Goal: Task Accomplishment & Management: Complete application form

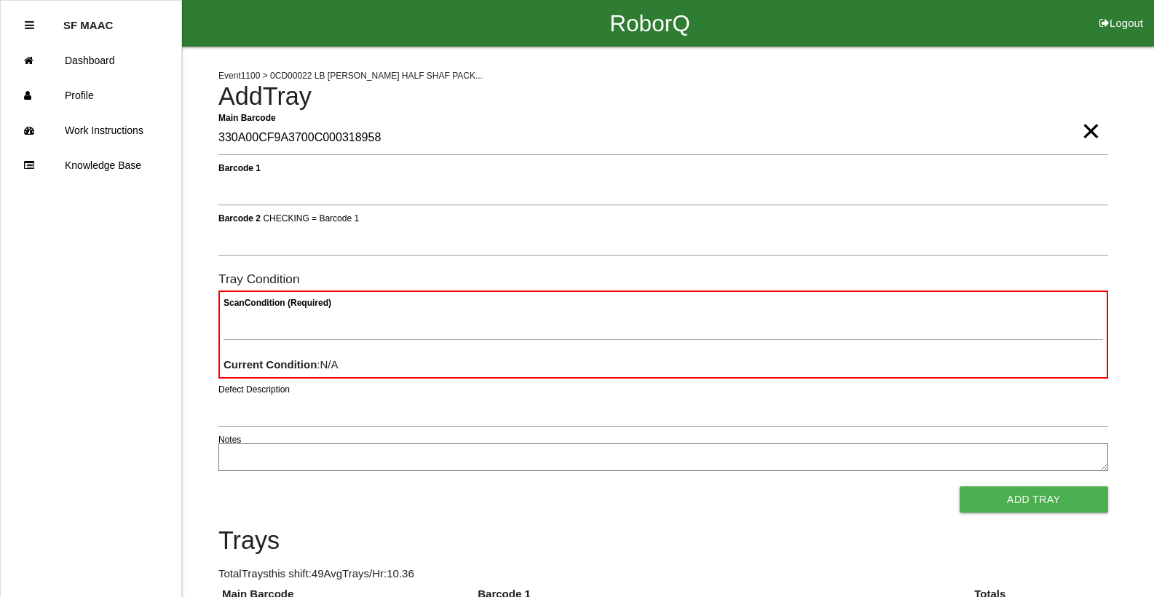
type Barcode "330A00CF9A3700C000318958"
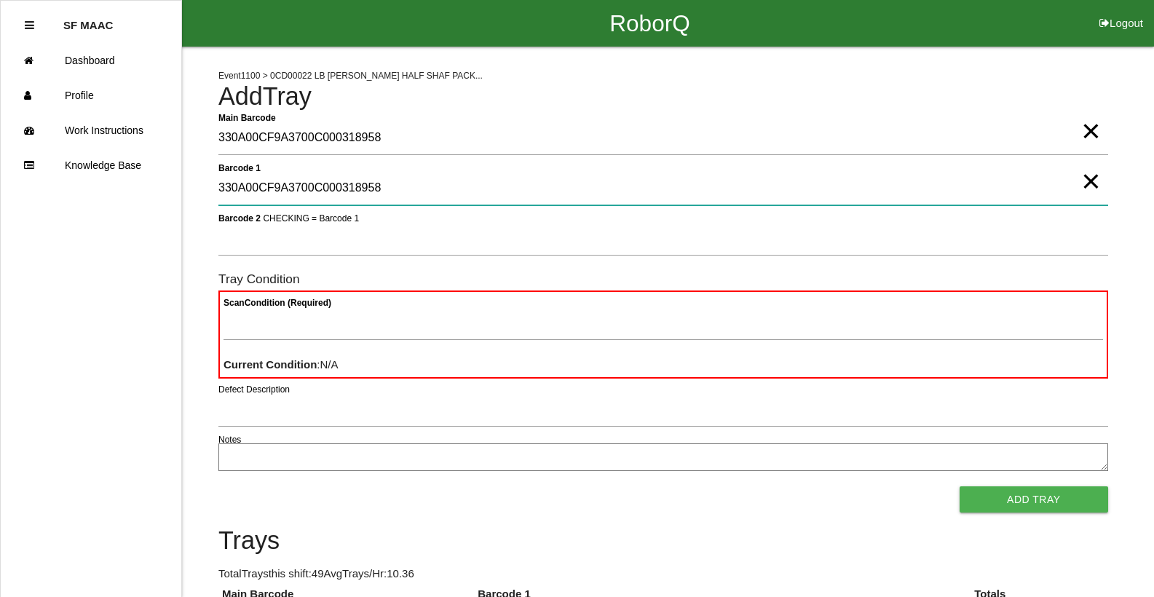
type 1 "330A00CF9A3700C000318958"
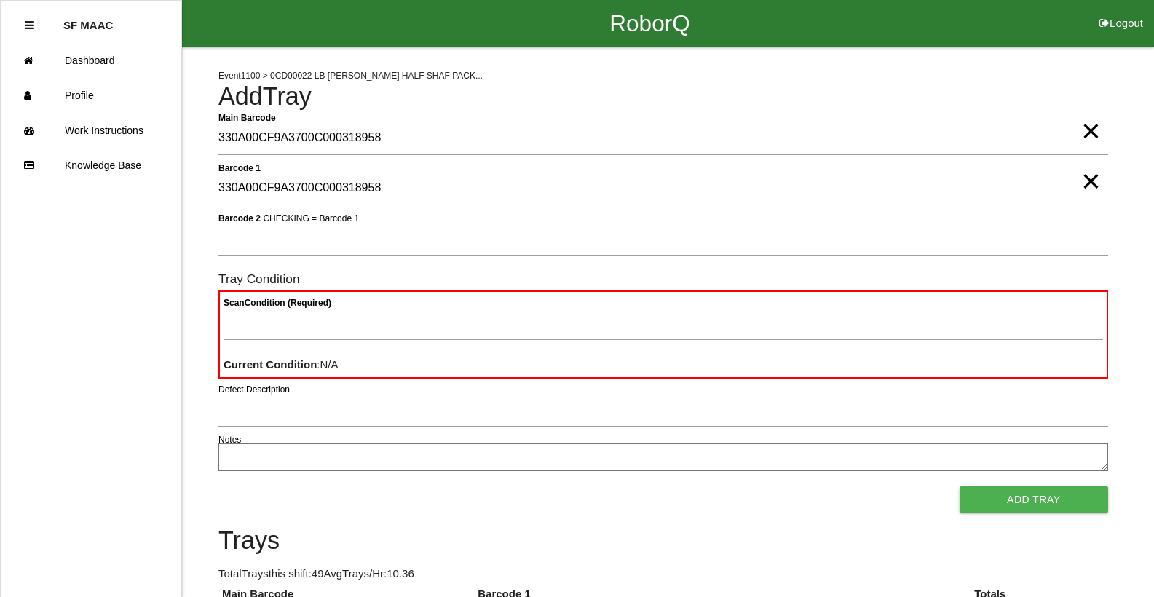
click at [1082, 131] on span "×" at bounding box center [1091, 116] width 19 height 29
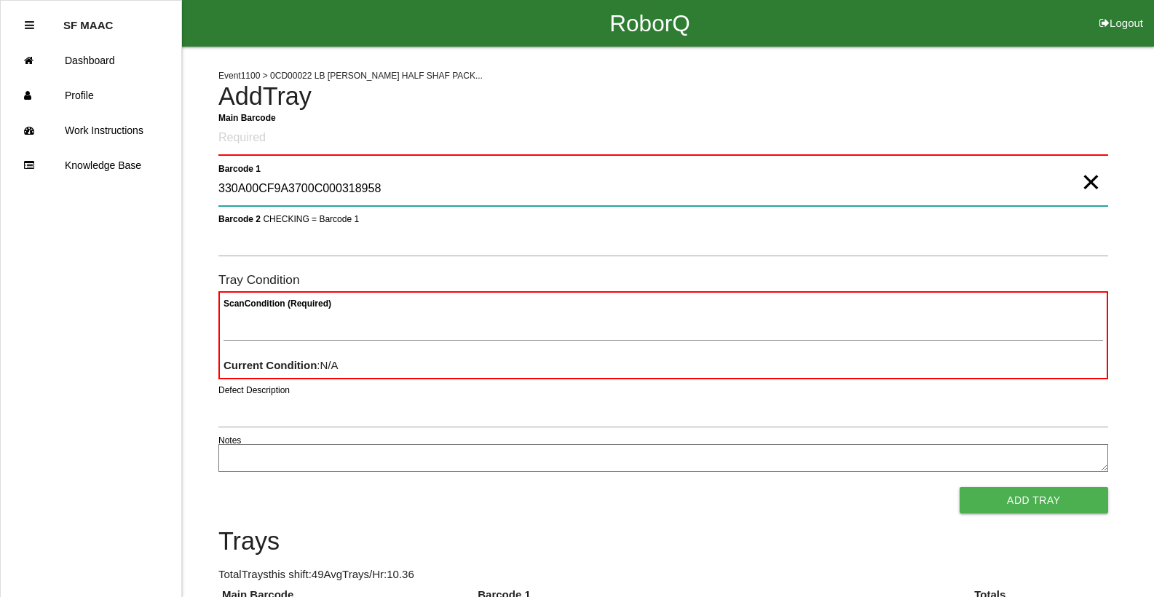
click at [1075, 189] on 1 "330A00CF9A3700C000318958" at bounding box center [663, 190] width 890 height 34
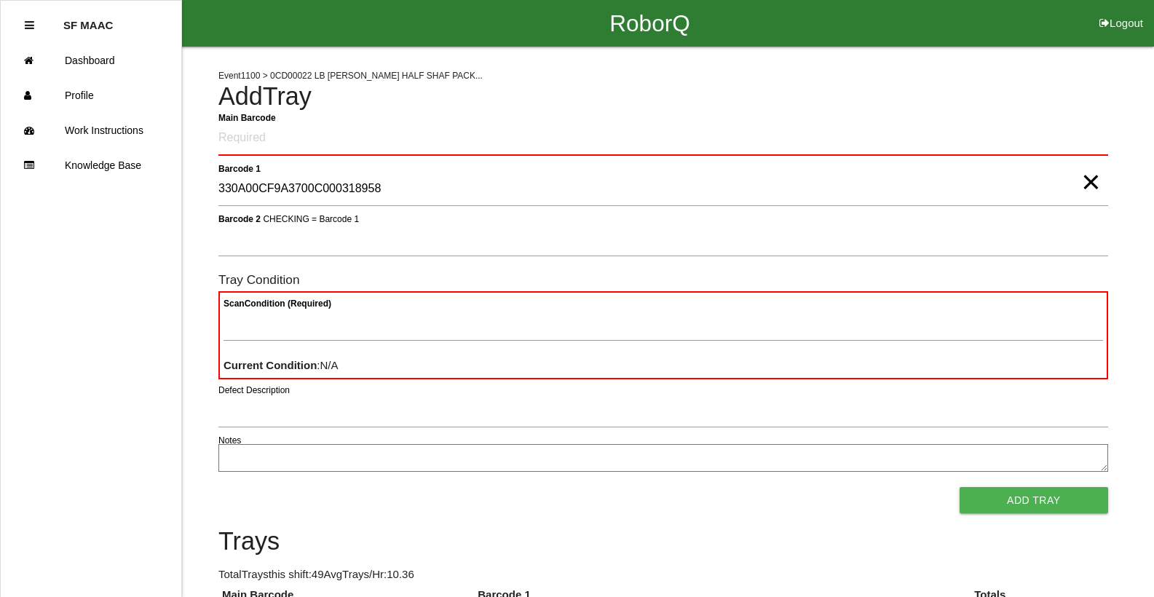
click at [1083, 165] on span "×" at bounding box center [1091, 167] width 19 height 29
click at [1079, 134] on Barcode "Main Barcode" at bounding box center [663, 139] width 890 height 34
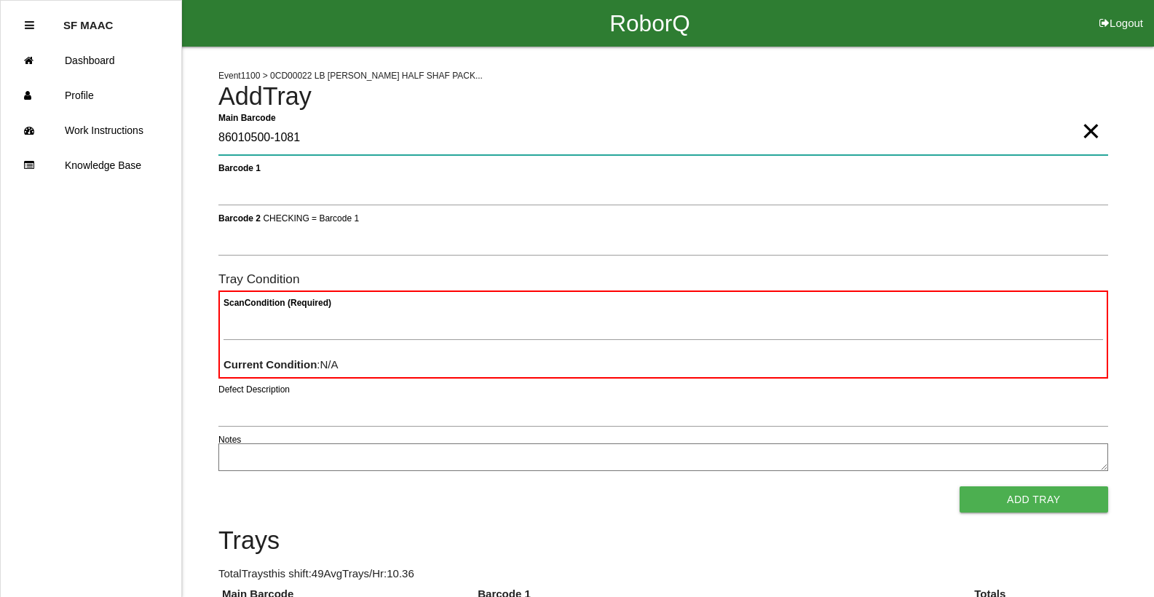
type Barcode "86010500-1081"
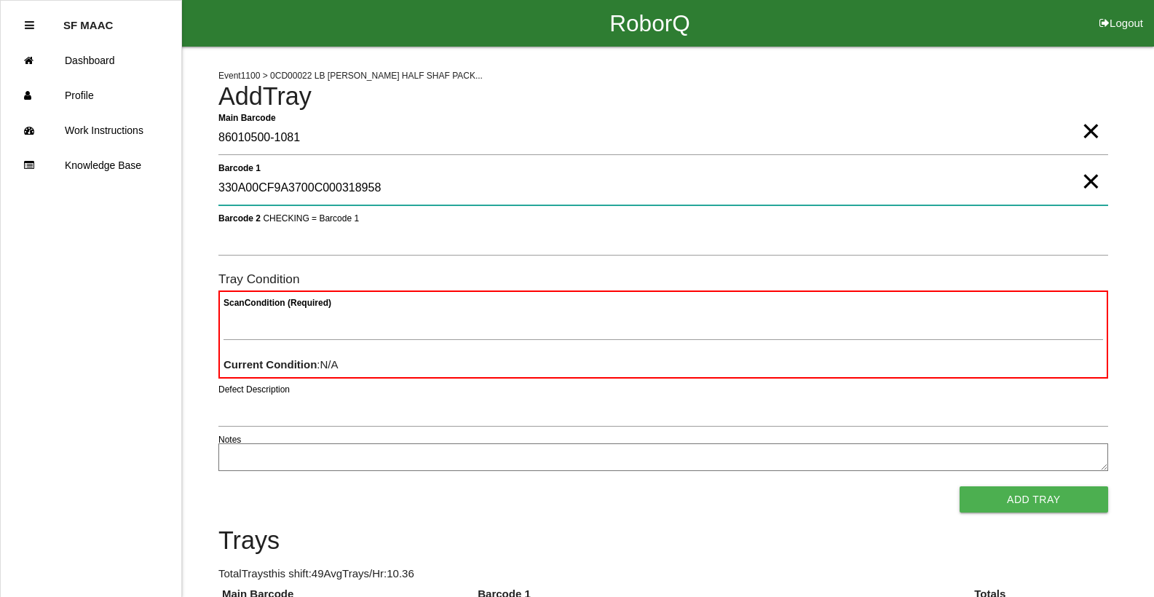
type 1 "330A00CF9A3700C000318958"
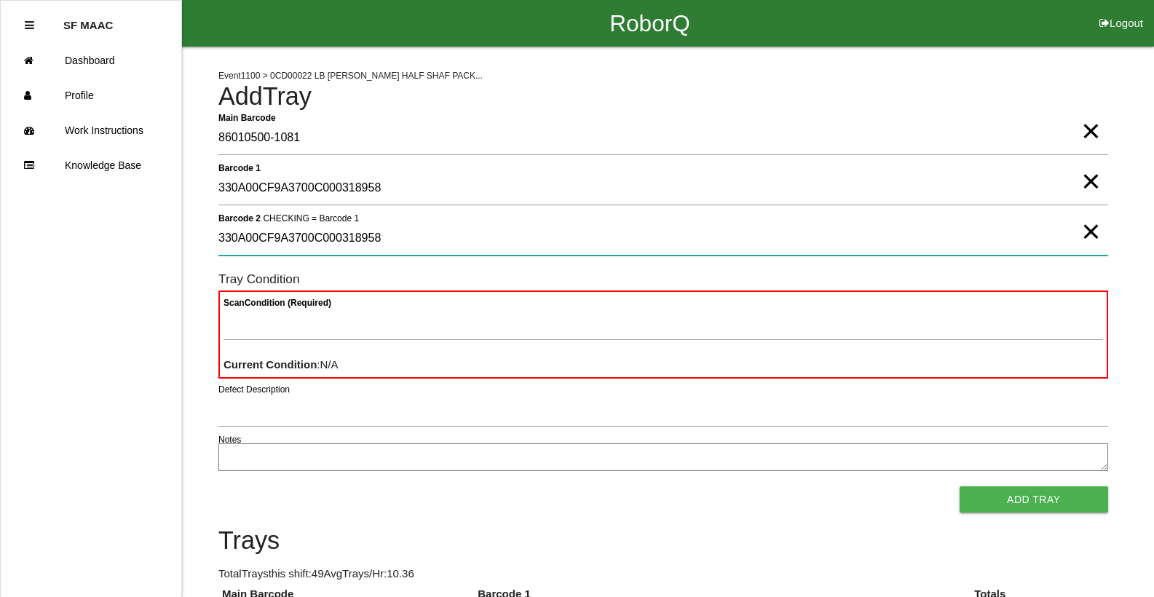
type 2 "330A00CF9A3700C000318958"
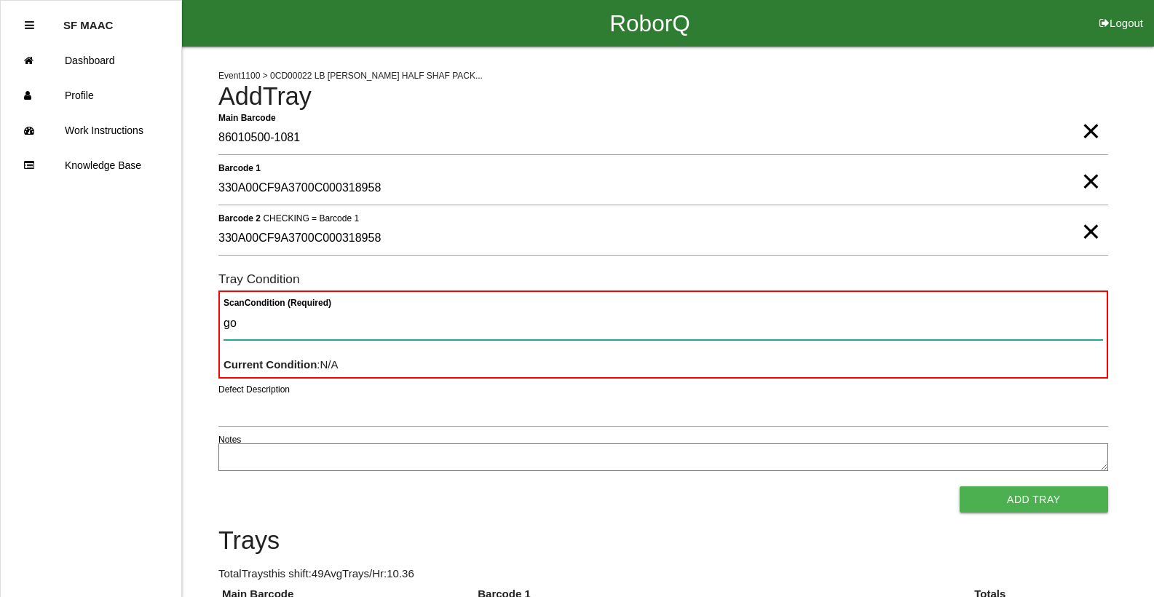
type Condition "goo"
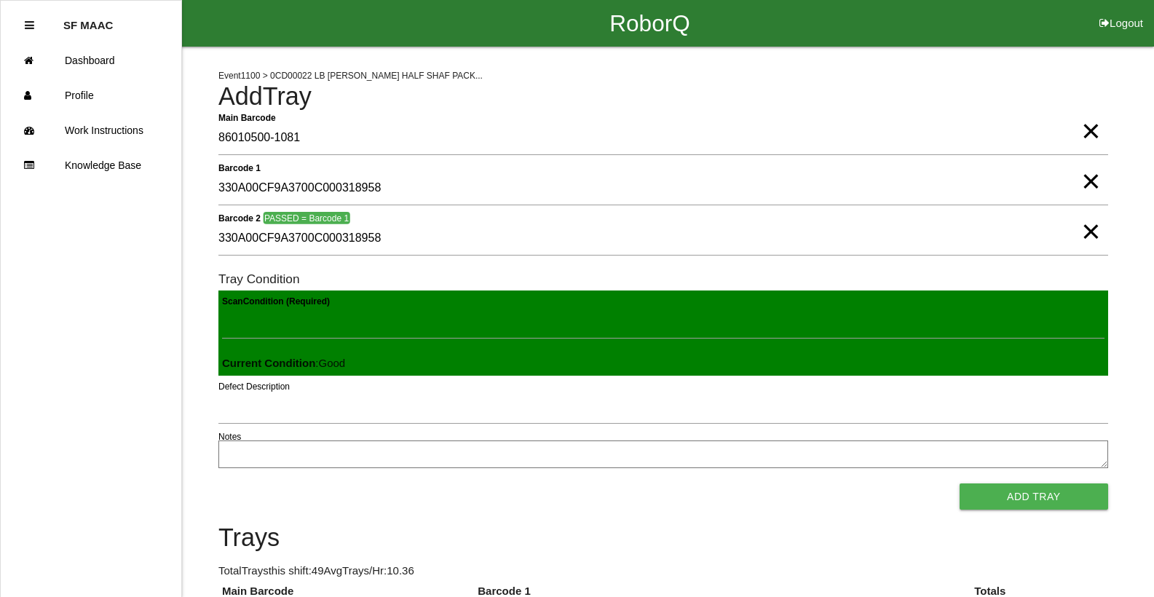
click at [960, 484] on button "Add Tray" at bounding box center [1034, 497] width 149 height 26
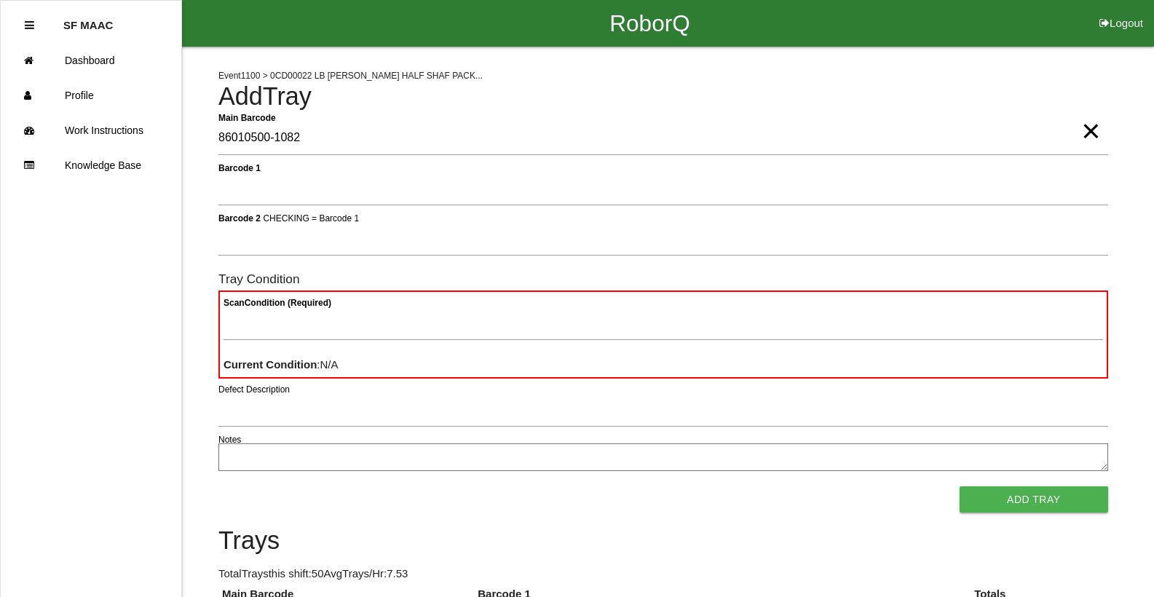
type Barcode "86010500-1082"
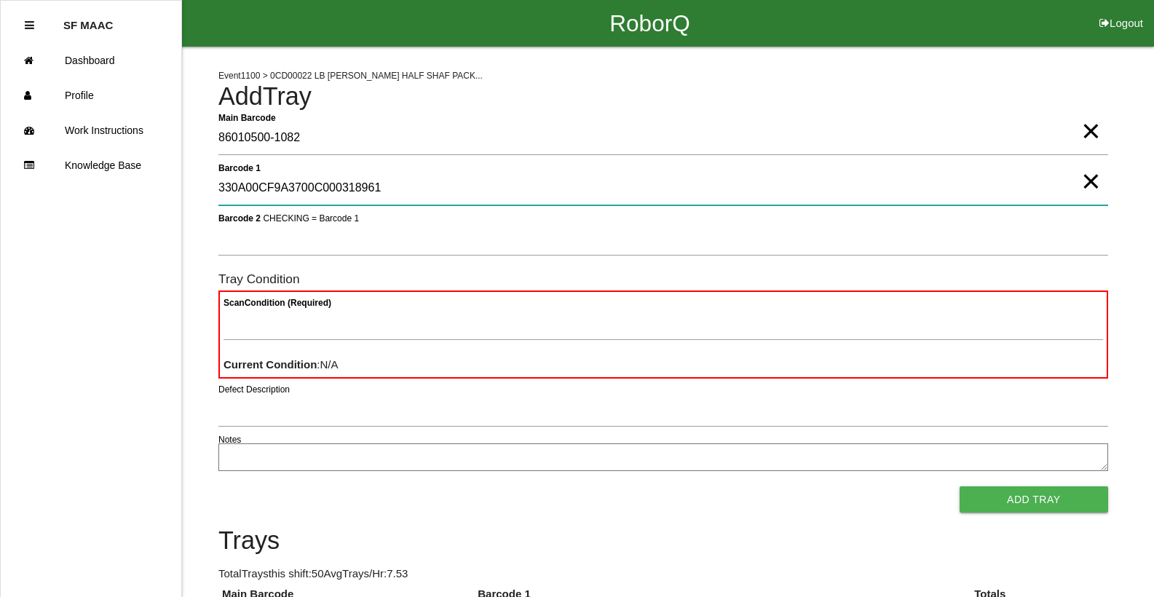
type 1 "330A00CF9A3700C000318961"
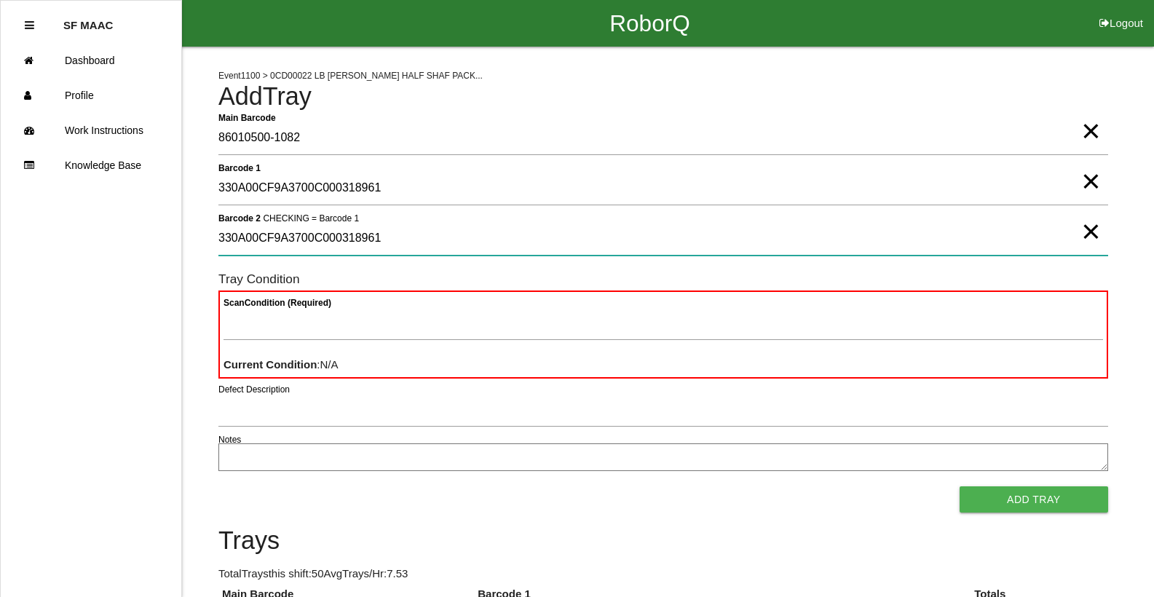
type 2 "330A00CF9A3700C000318961"
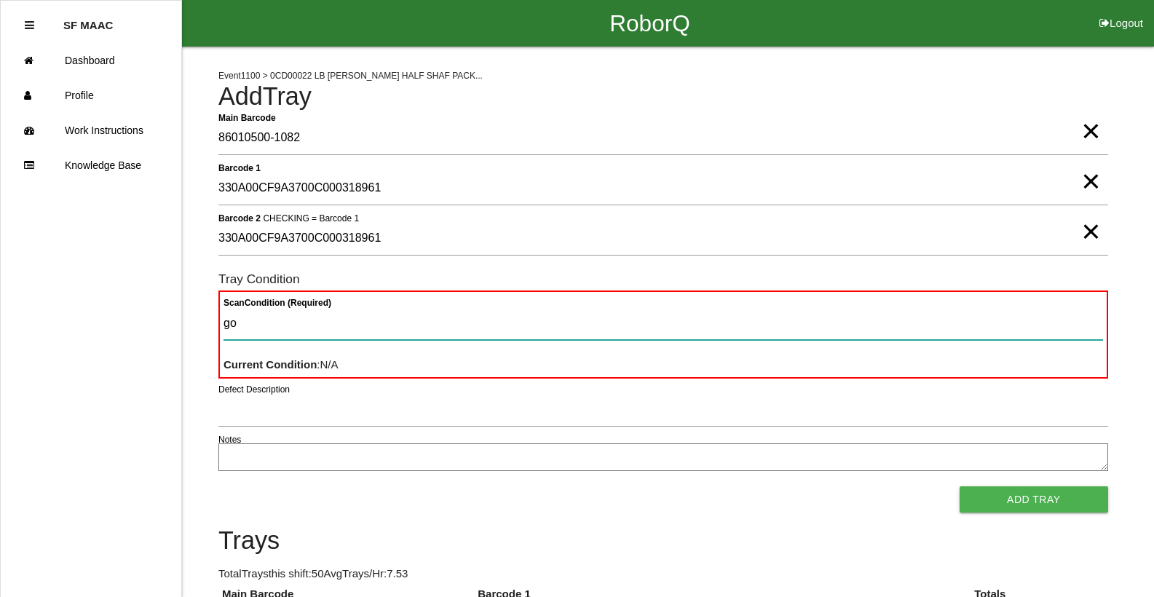
type Condition "goo"
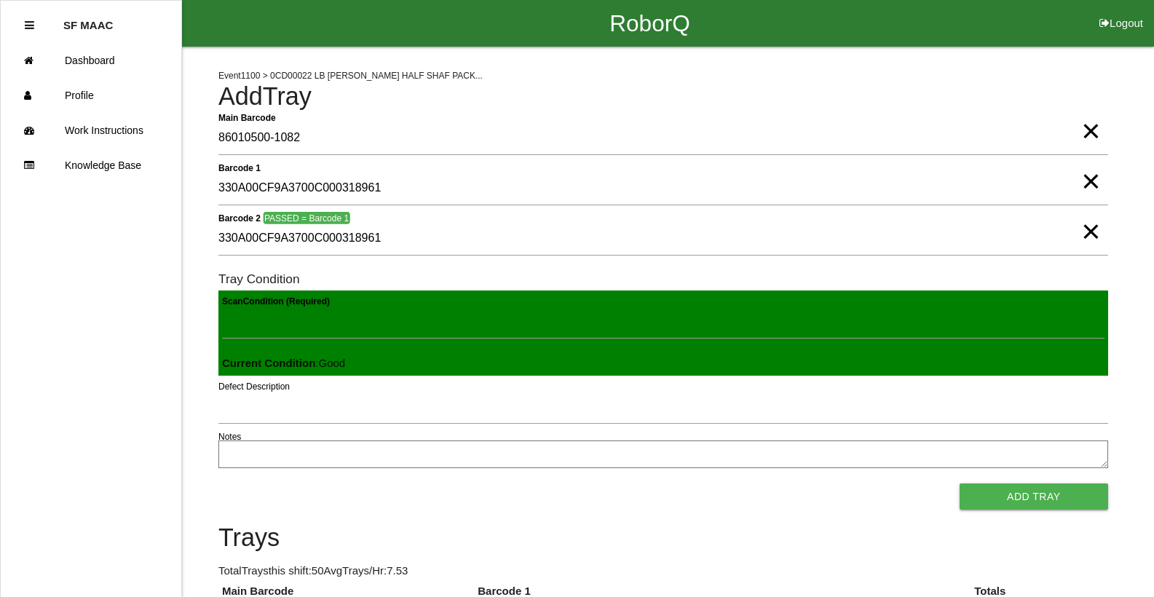
click at [960, 484] on button "Add Tray" at bounding box center [1034, 497] width 149 height 26
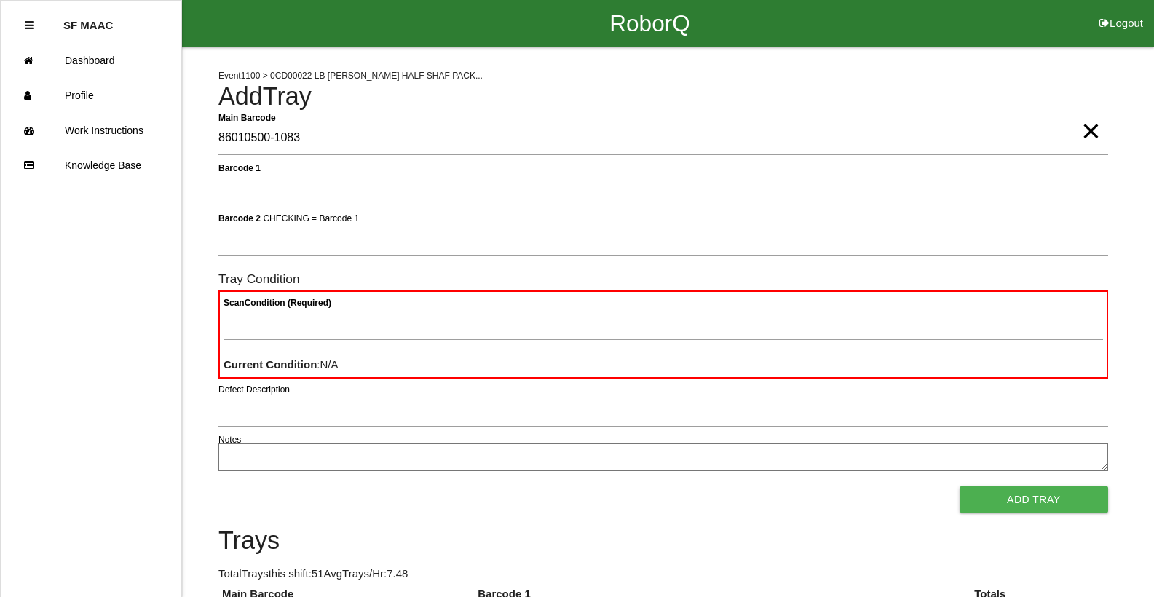
type Barcode "86010500-1083"
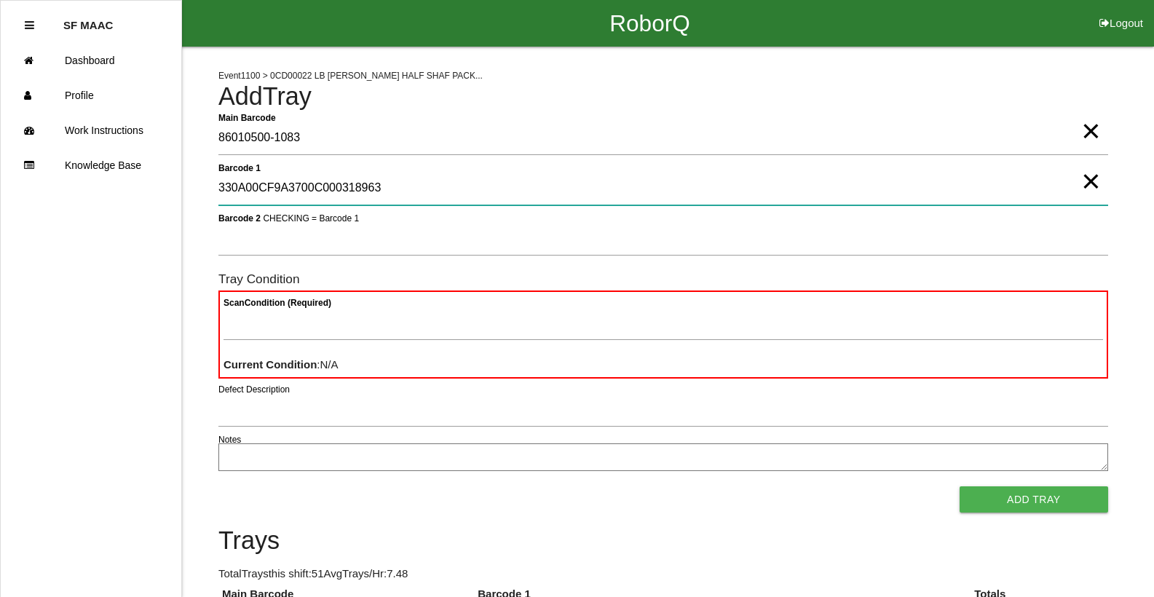
type 1 "330A00CF9A3700C000318963"
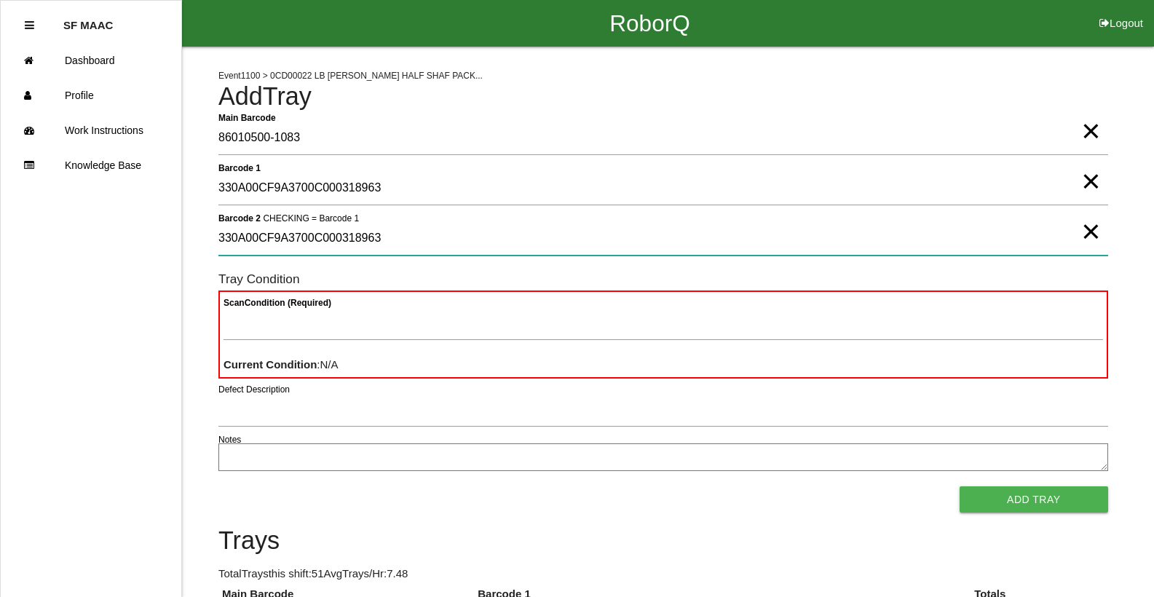
type 2 "330A00CF9A3700C000318963"
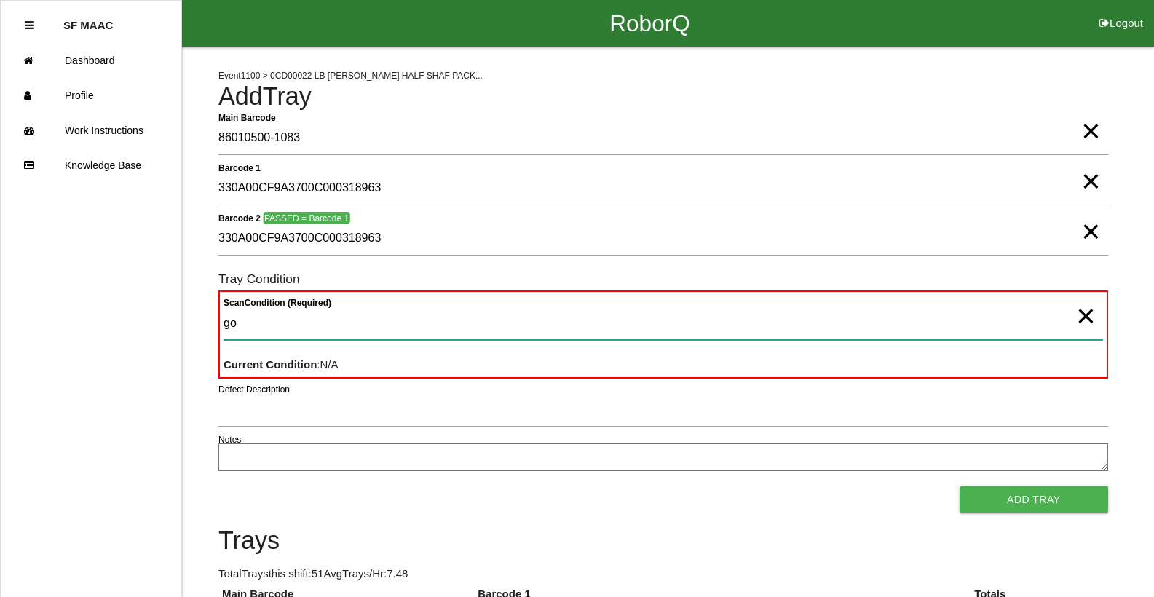
type Condition "goo"
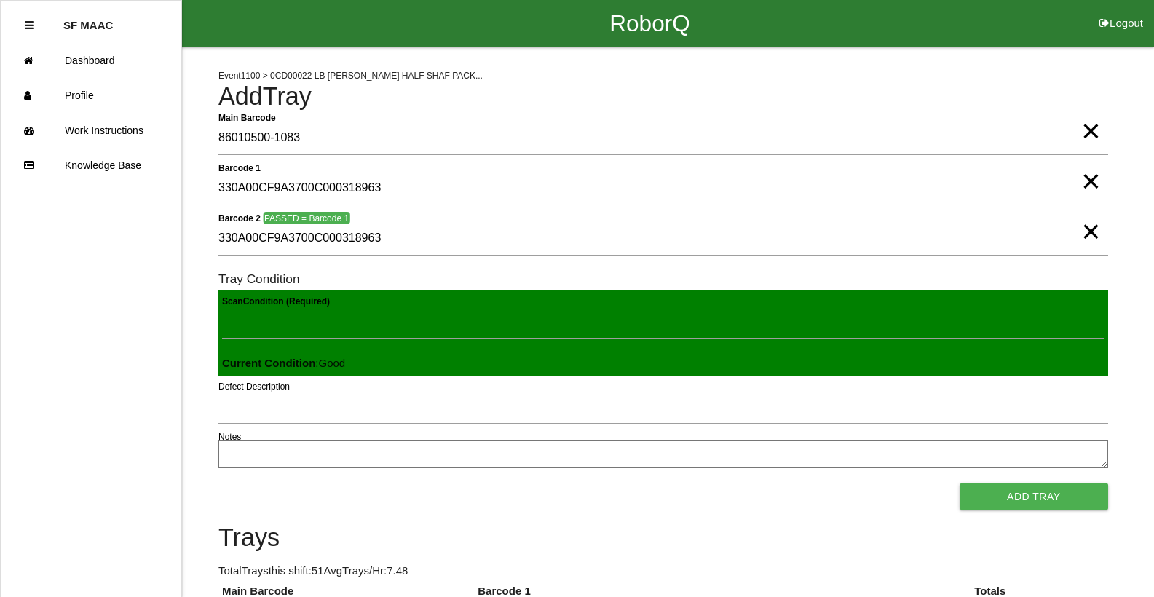
click at [960, 484] on button "Add Tray" at bounding box center [1034, 497] width 149 height 26
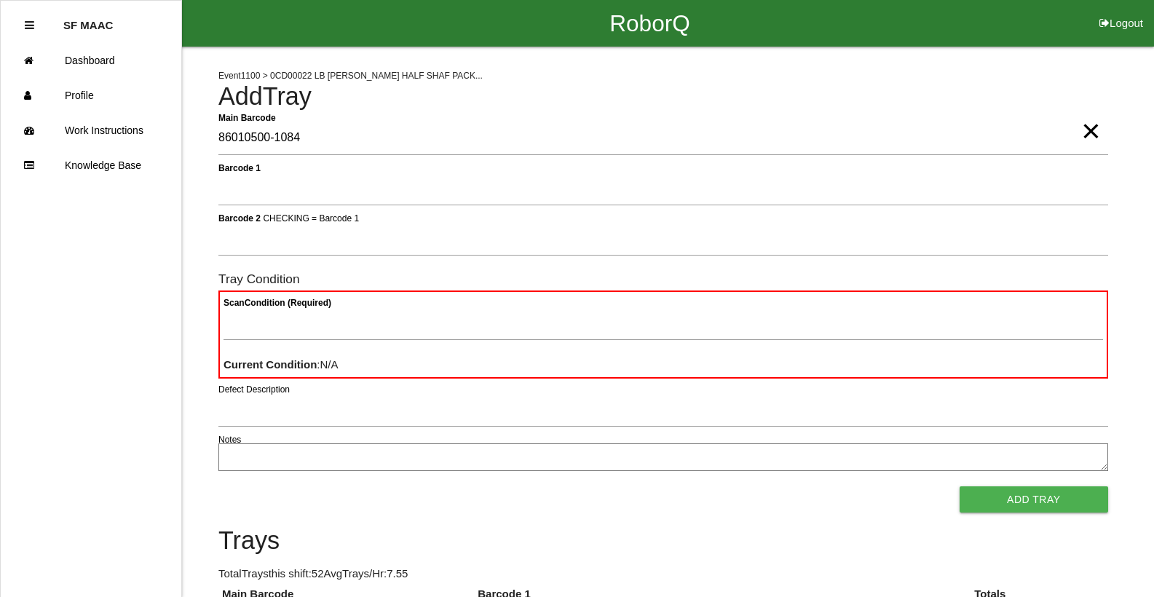
type Barcode "86010500-1084"
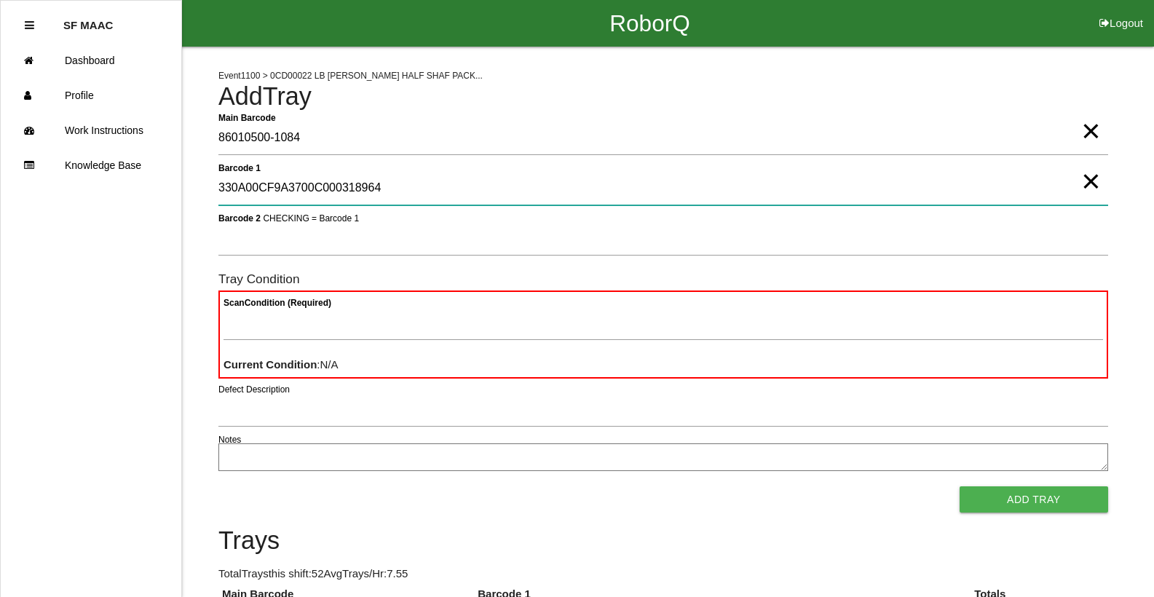
type 1 "330A00CF9A3700C000318964"
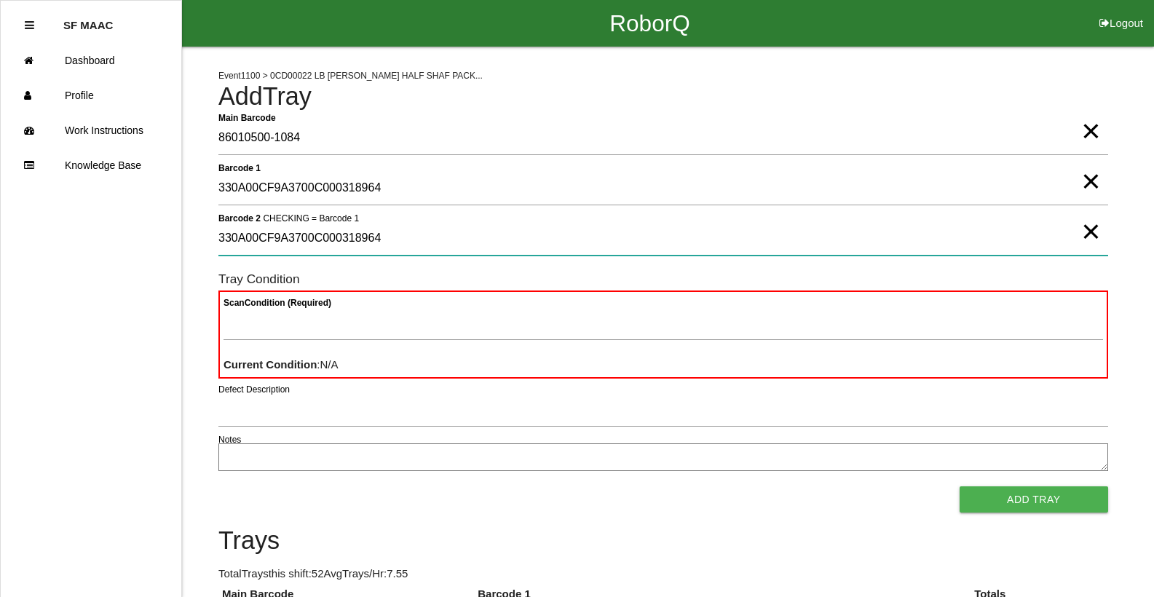
type 2 "330A00CF9A3700C000318964"
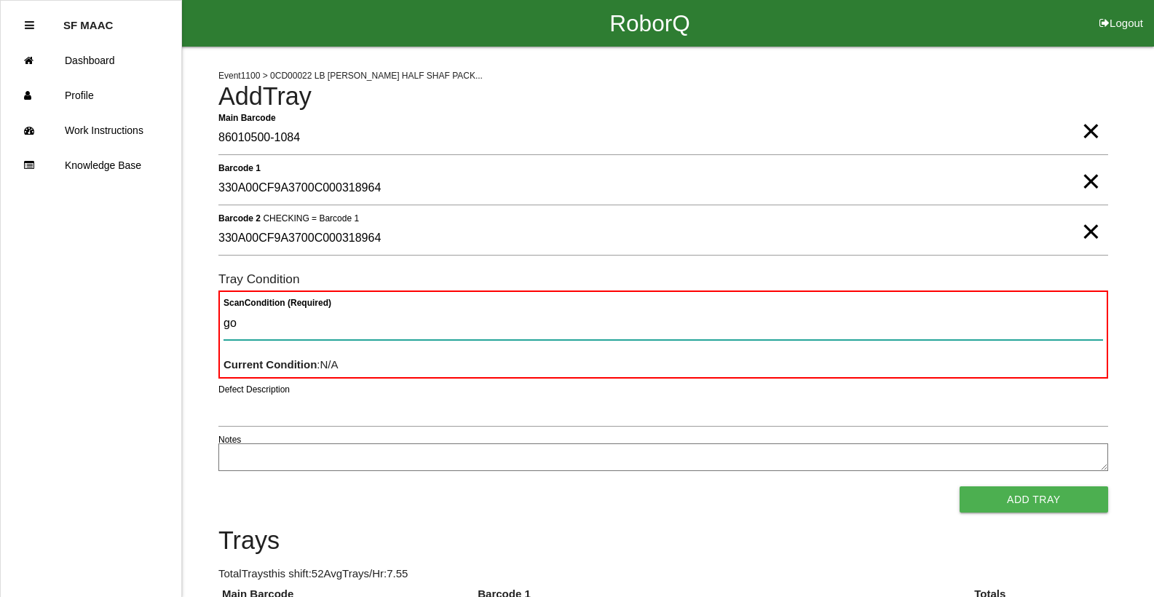
type Condition "goo"
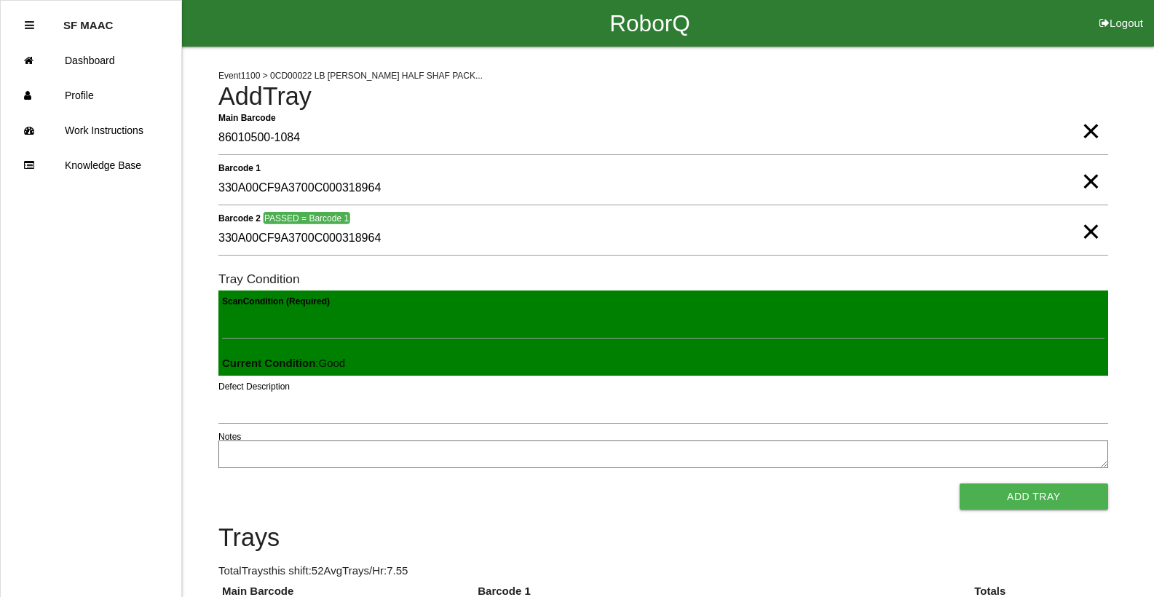
click at [960, 484] on button "Add Tray" at bounding box center [1034, 497] width 149 height 26
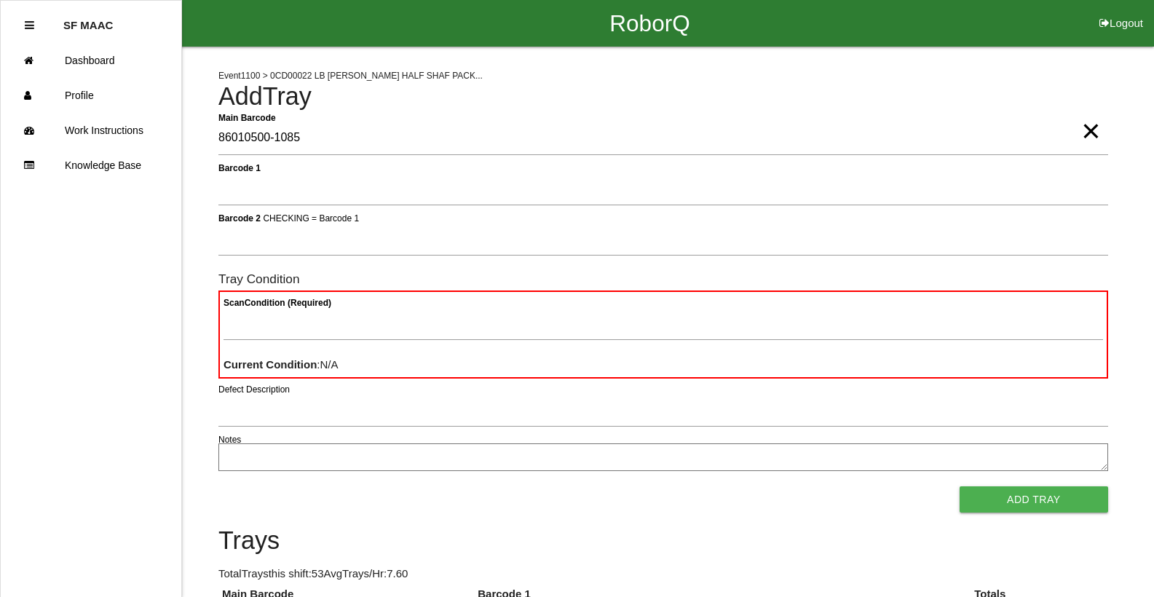
type Barcode "86010500-1085"
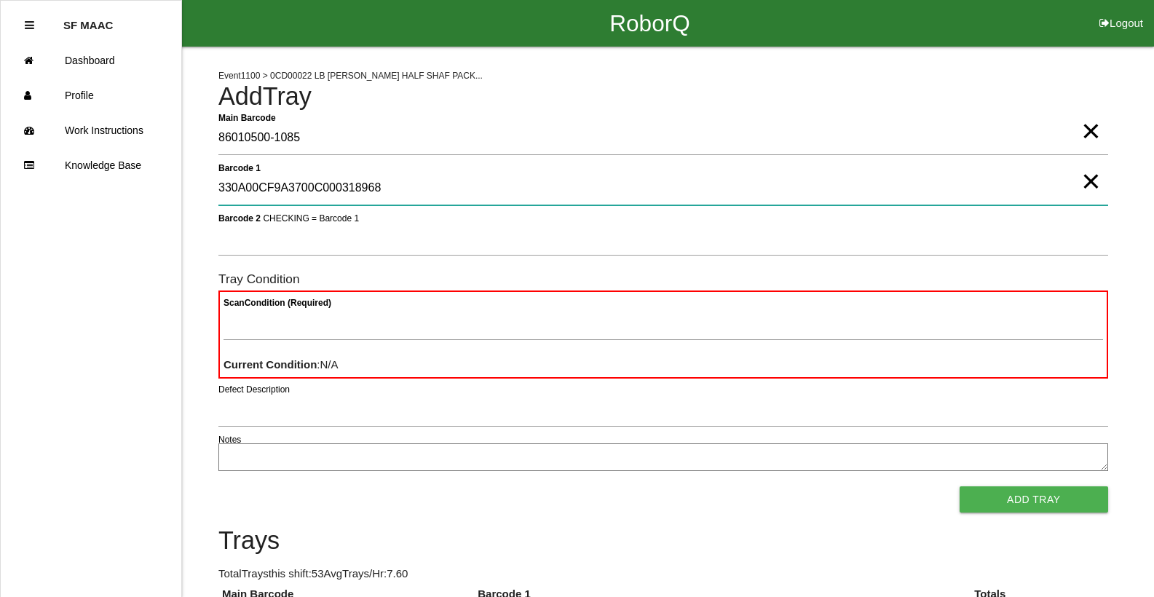
type 1 "330A00CF9A3700C000318968"
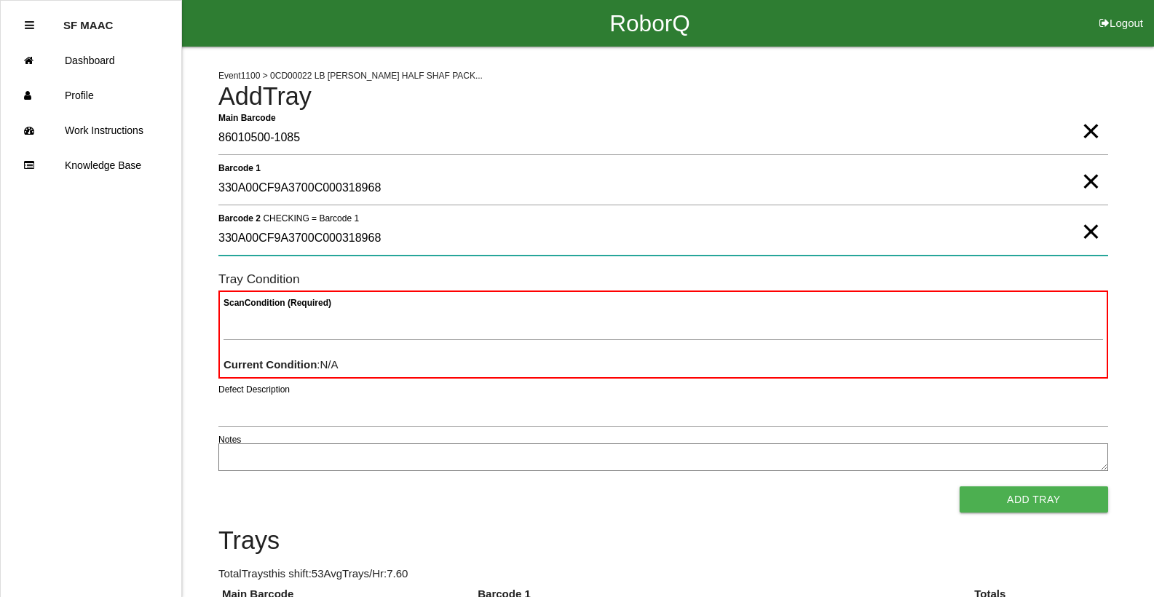
type 2 "330A00CF9A3700C000318968"
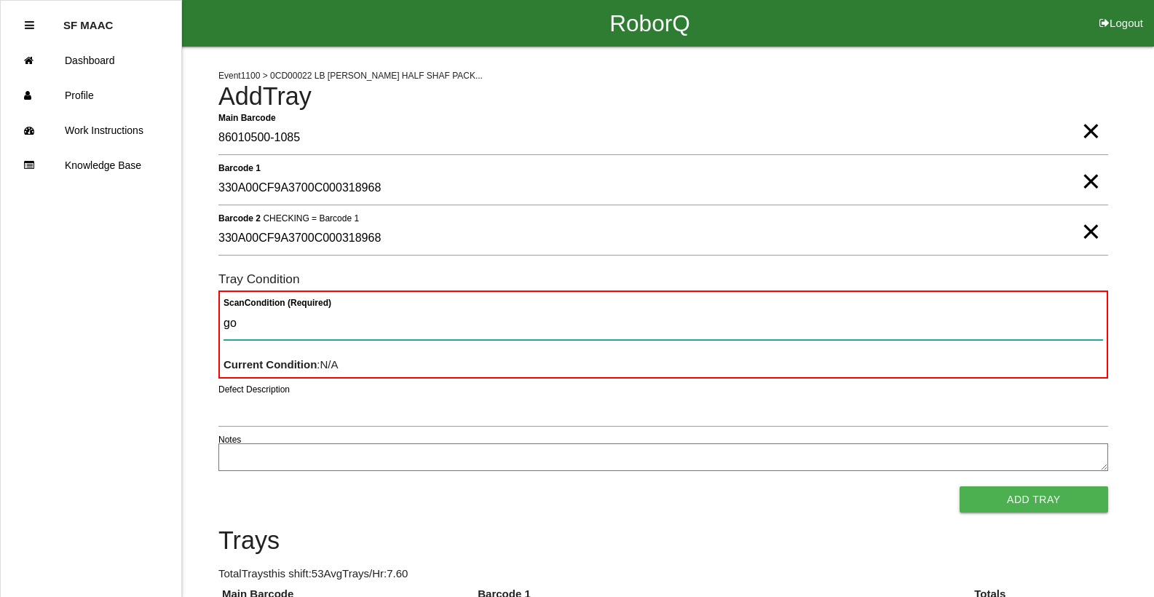
type Condition "goo"
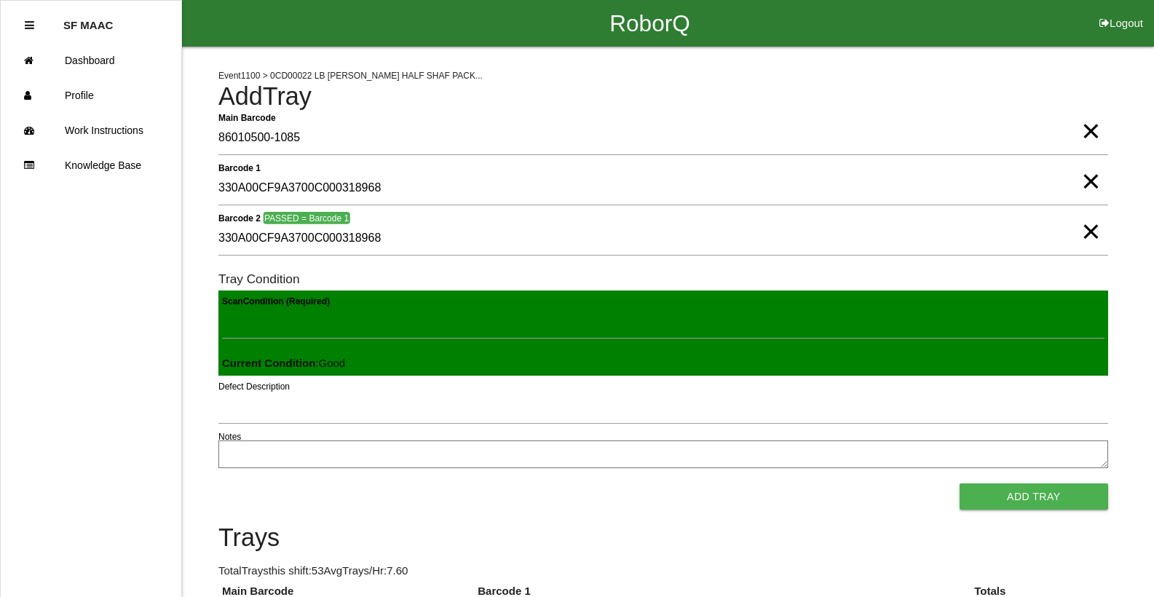
click at [960, 484] on button "Add Tray" at bounding box center [1034, 497] width 149 height 26
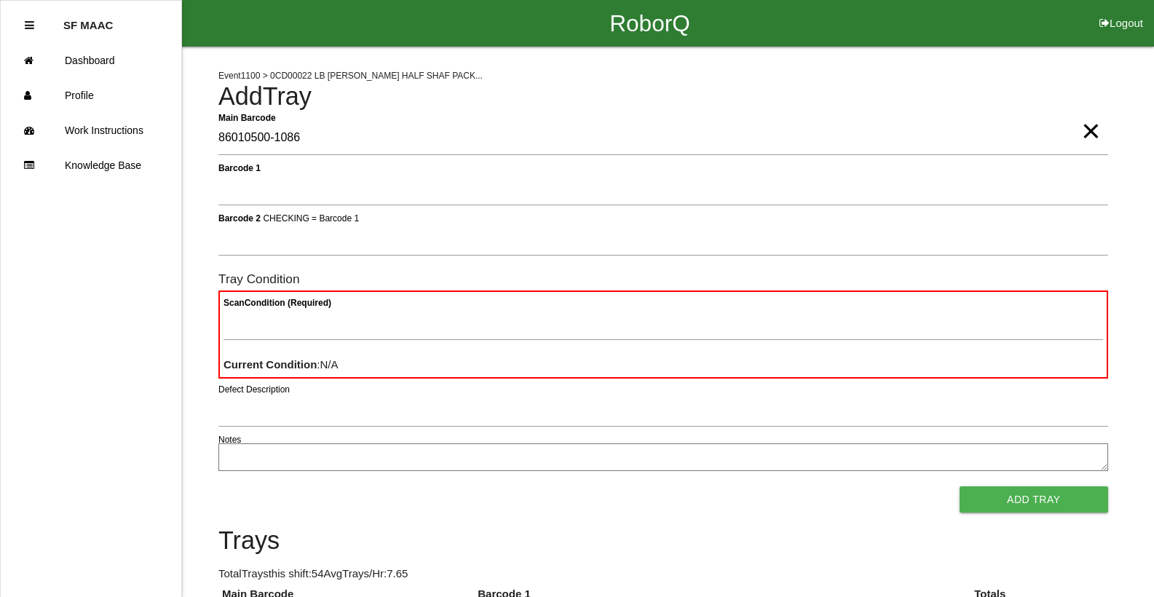
type Barcode "86010500-1086"
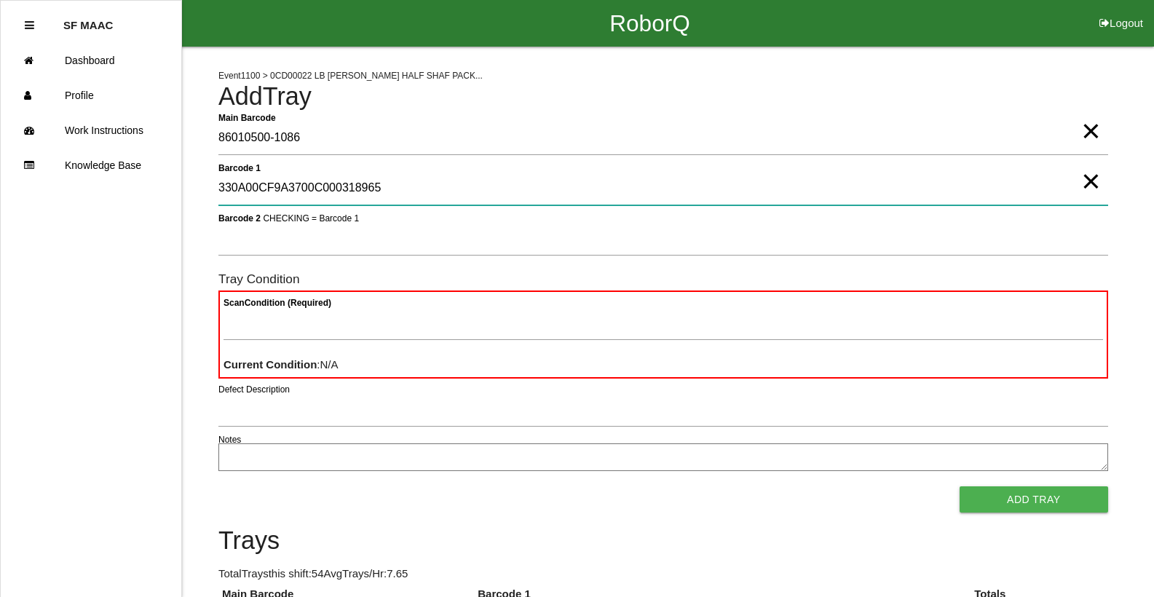
type 1 "330A00CF9A3700C000318965"
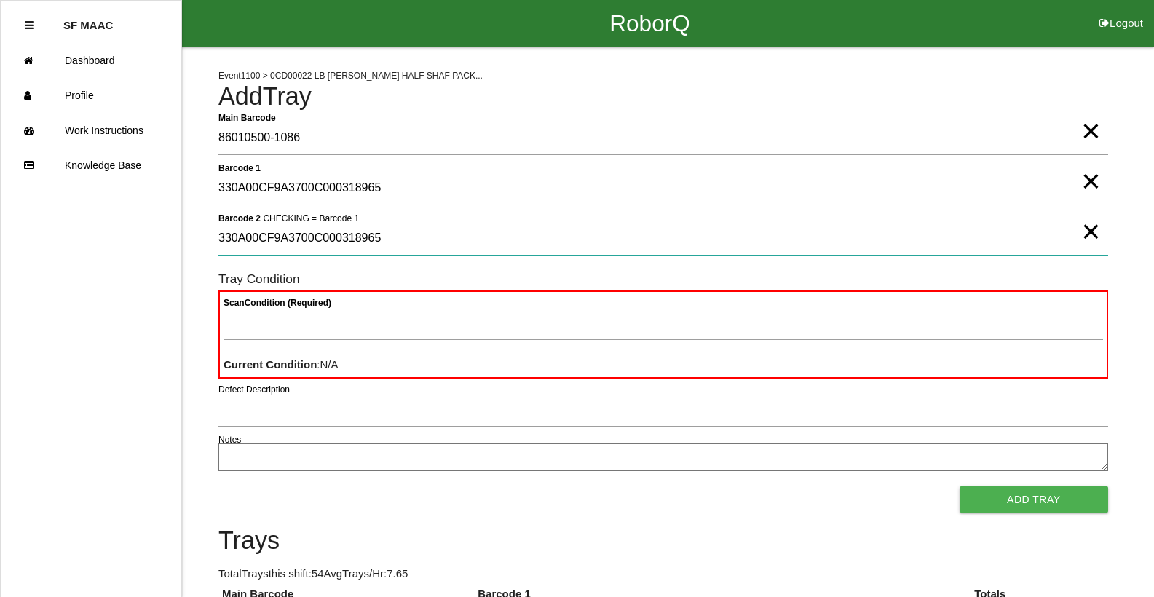
type 2 "330A00CF9A3700C000318965"
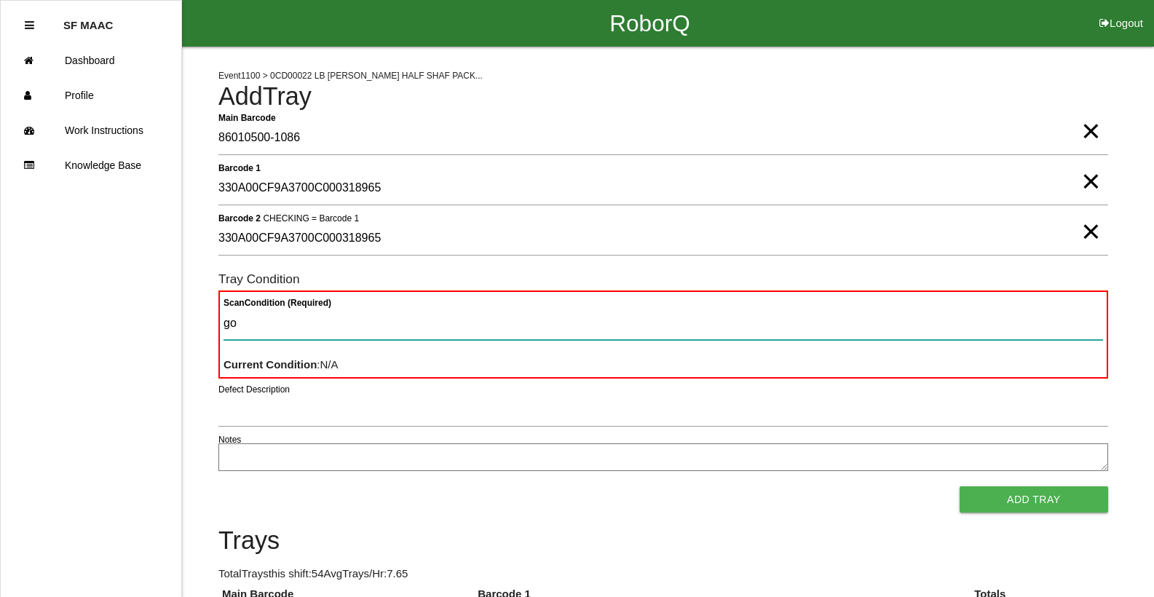
type Condition "goo"
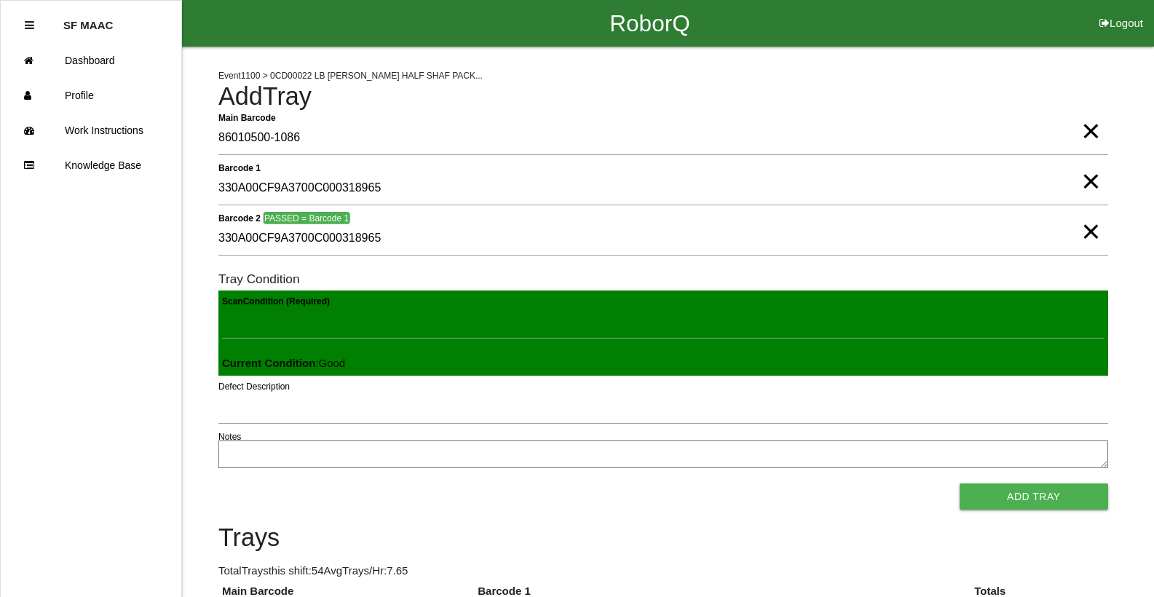
click at [960, 484] on button "Add Tray" at bounding box center [1034, 497] width 149 height 26
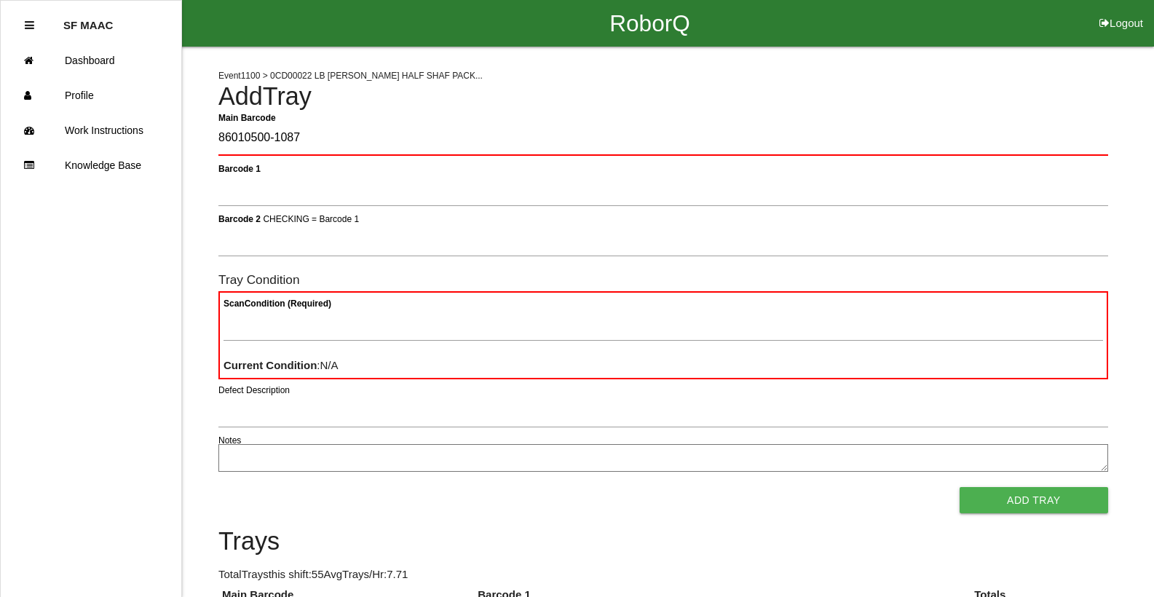
type Barcode "86010500-1087"
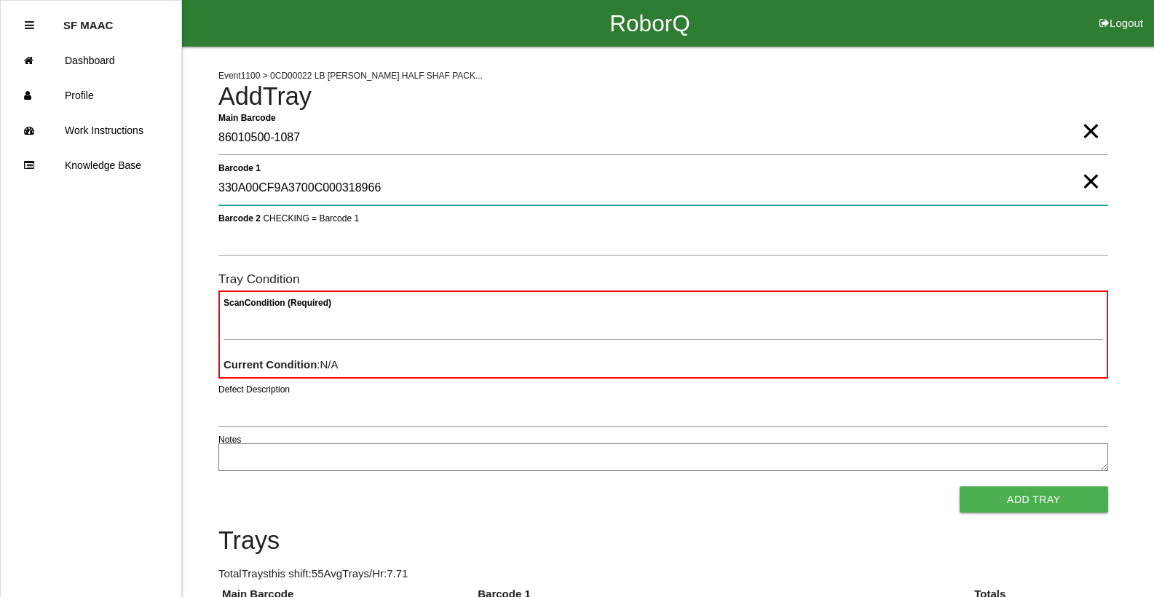
type 1 "330A00CF9A3700C000318966"
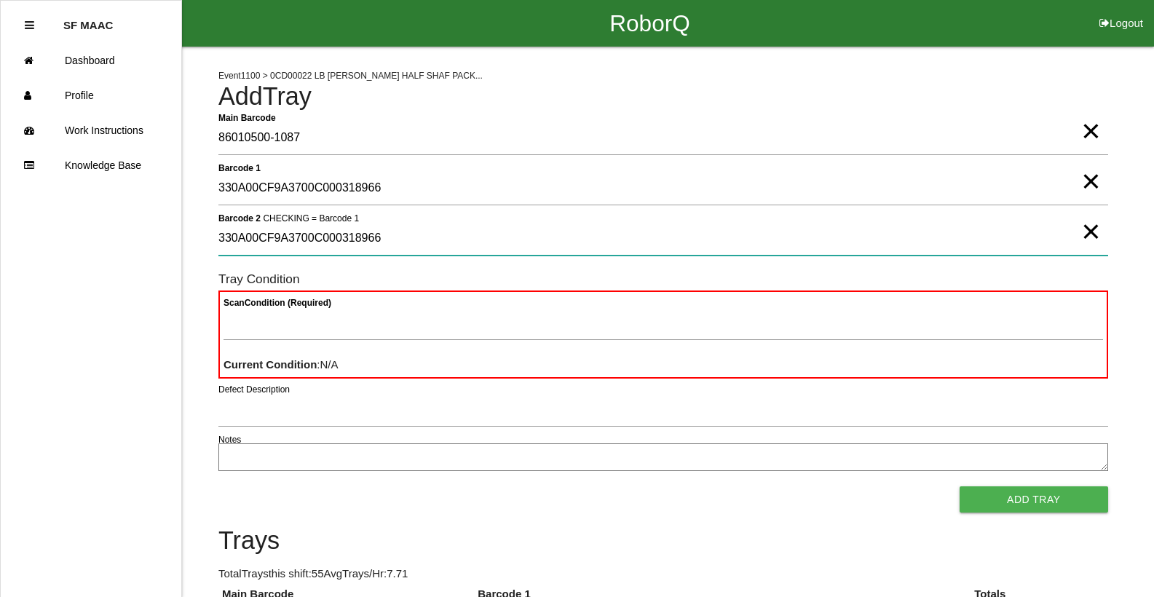
type 2 "330A00CF9A3700C000318966"
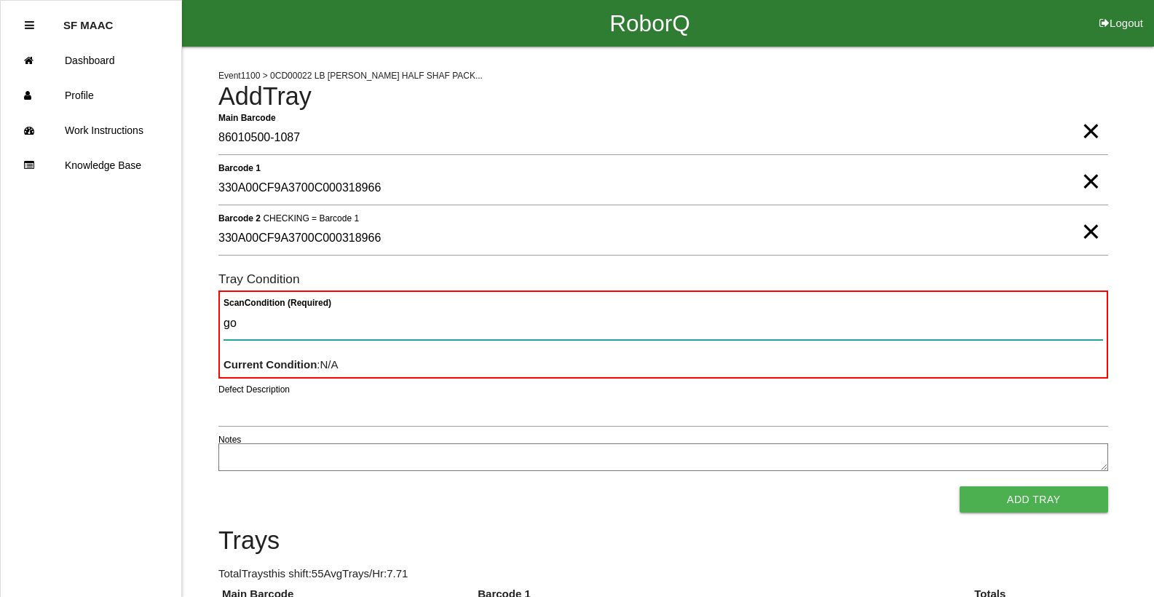
type Condition "goo"
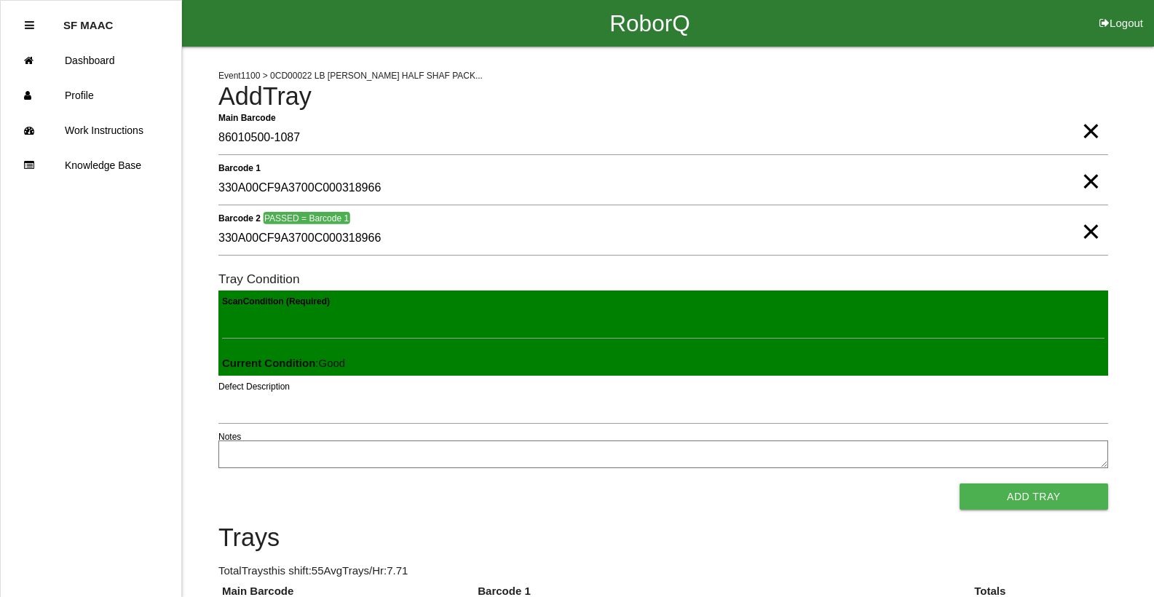
click at [960, 484] on button "Add Tray" at bounding box center [1034, 497] width 149 height 26
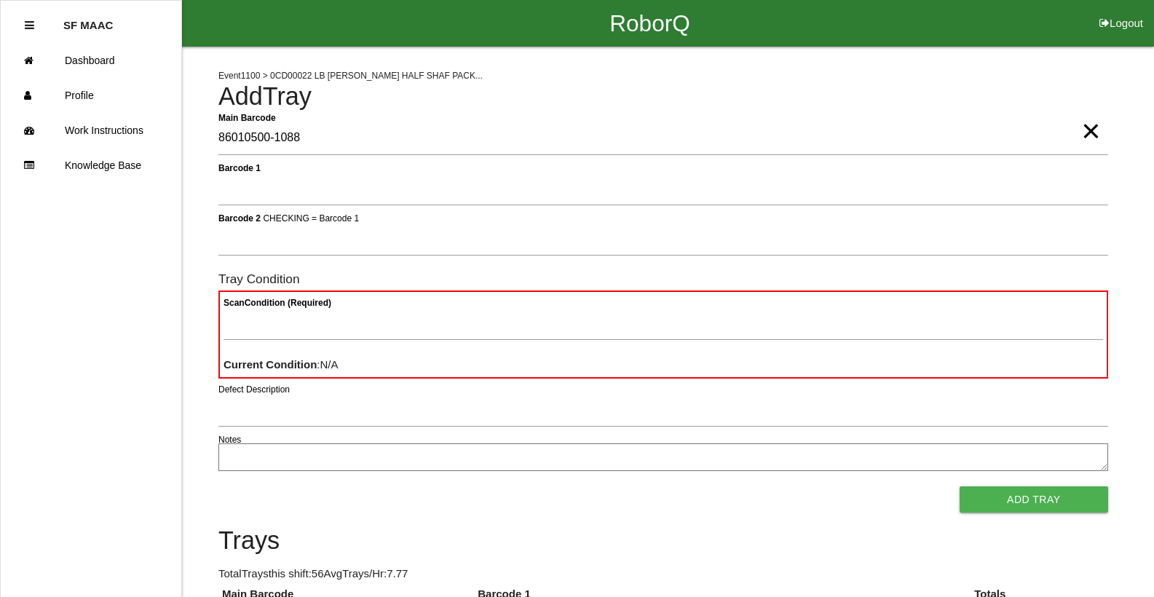
type Barcode "86010500-1088"
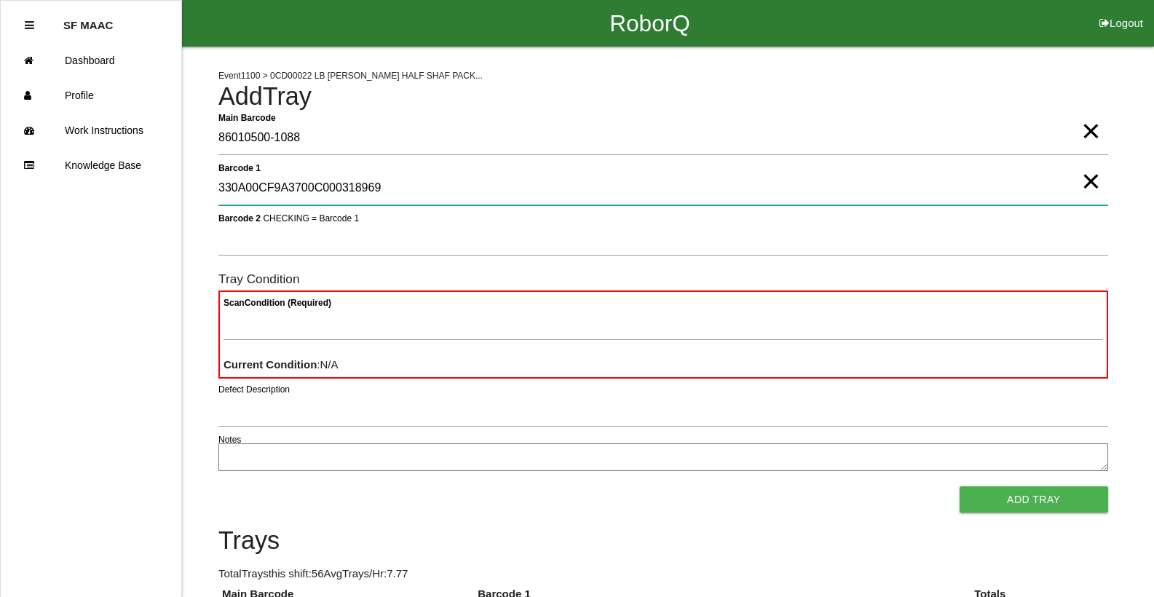
type 1 "330A00CF9A3700C000318969"
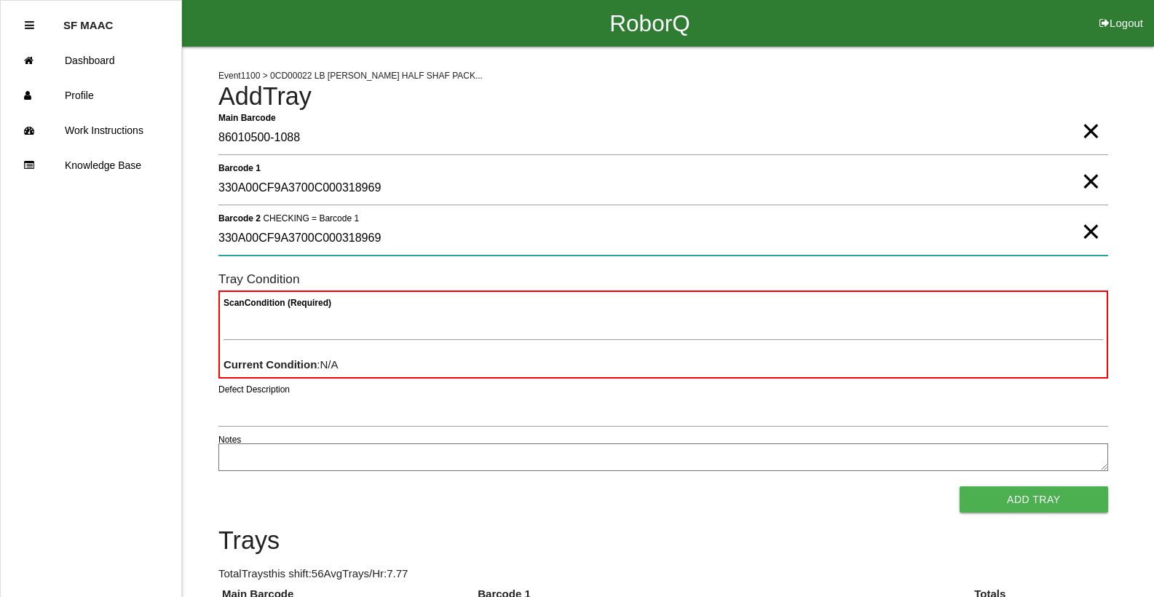
type 2 "330A00CF9A3700C000318969"
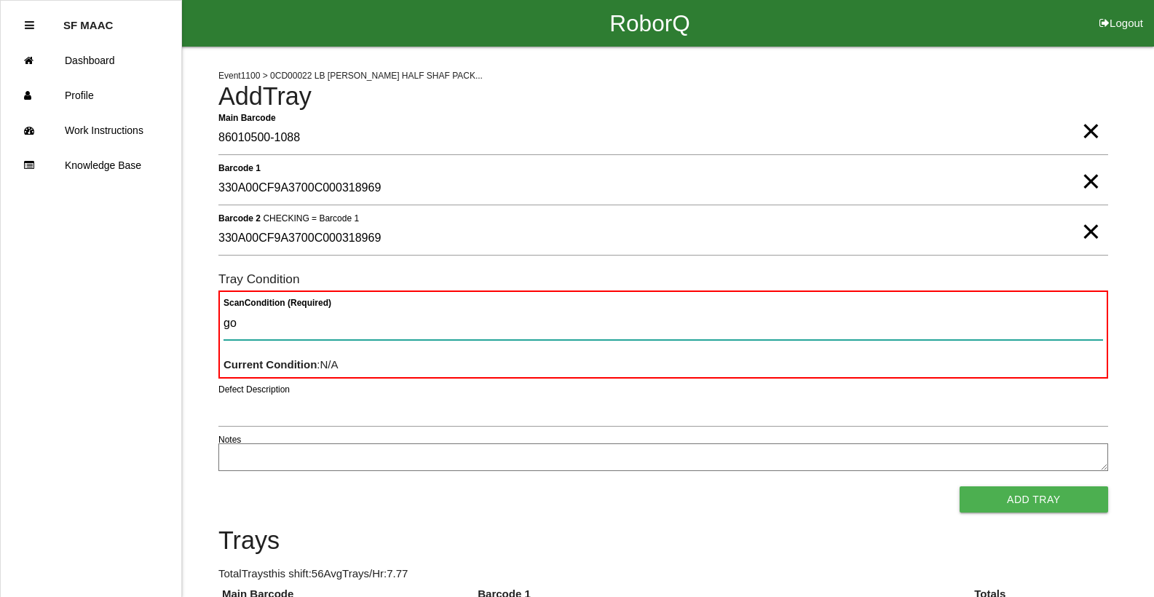
type Condition "goo"
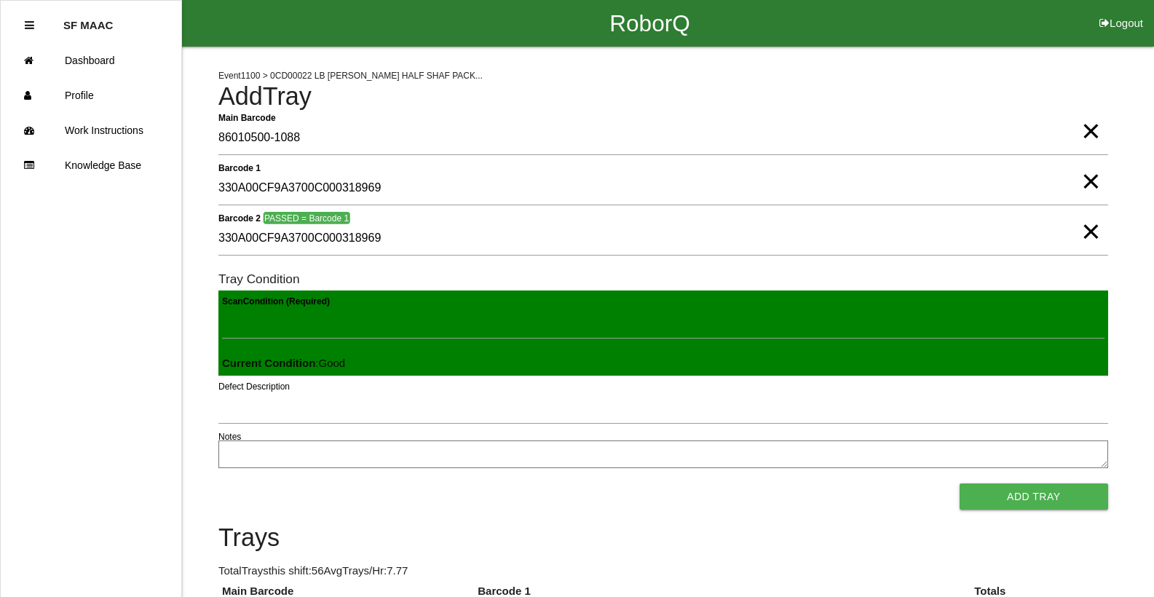
click at [960, 484] on button "Add Tray" at bounding box center [1034, 497] width 149 height 26
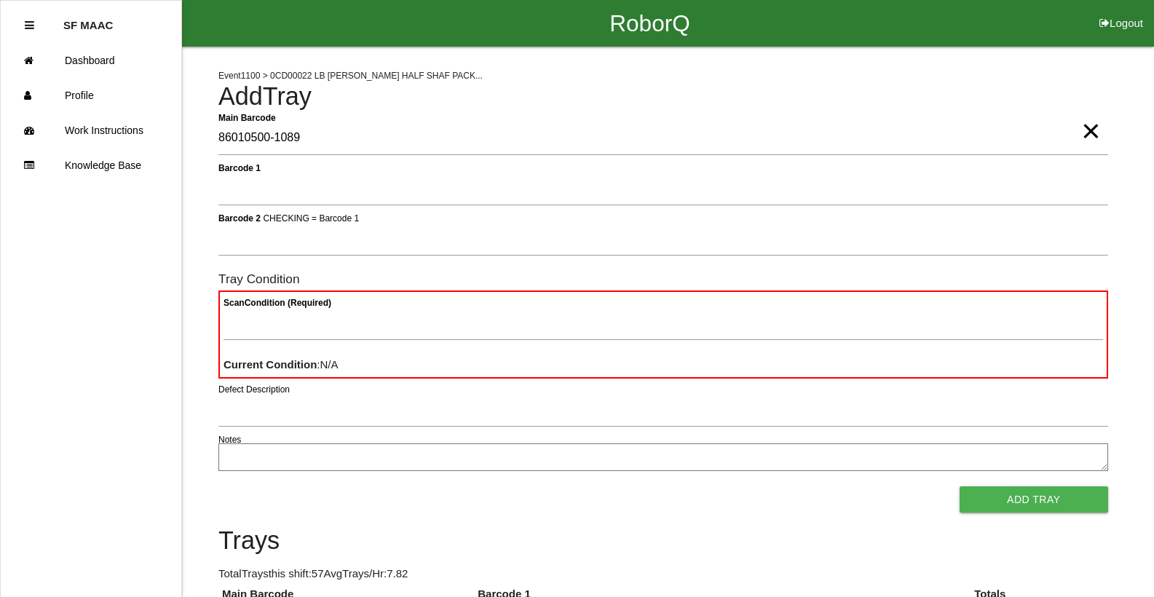
type Barcode "86010500-1089"
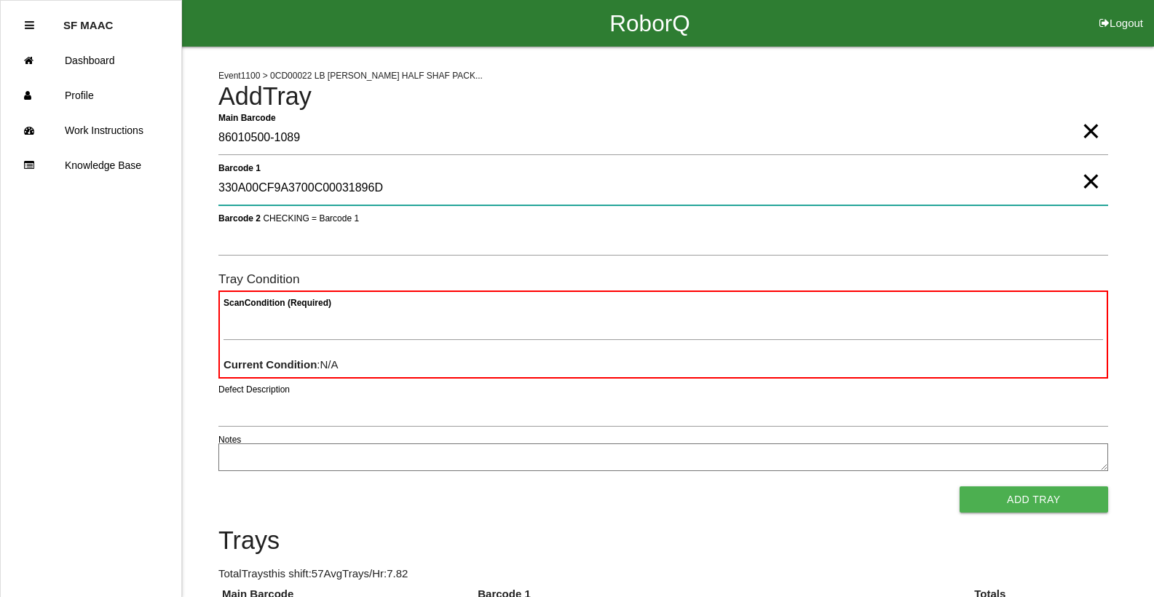
type 1 "330A00CF9A3700C00031896D"
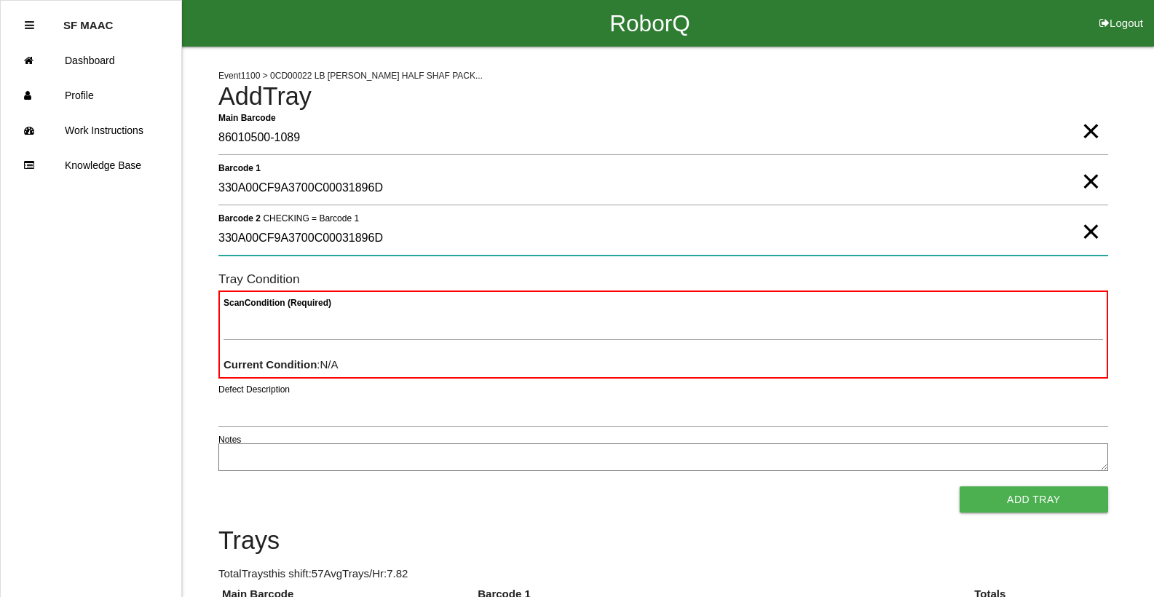
type 2 "330A00CF9A3700C00031896D"
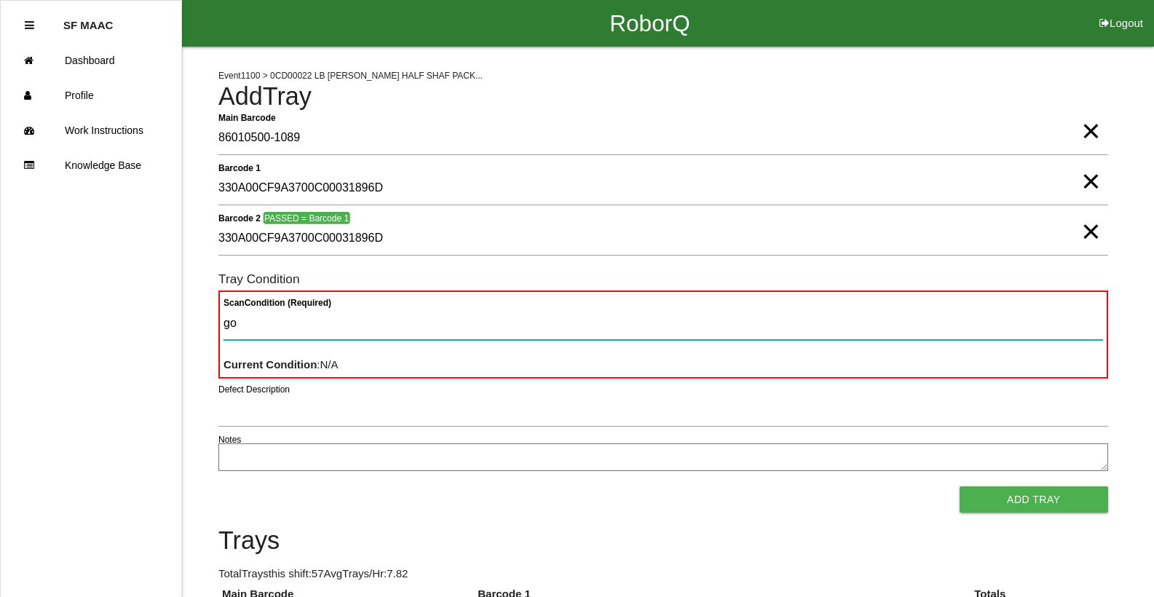
type Condition "goo"
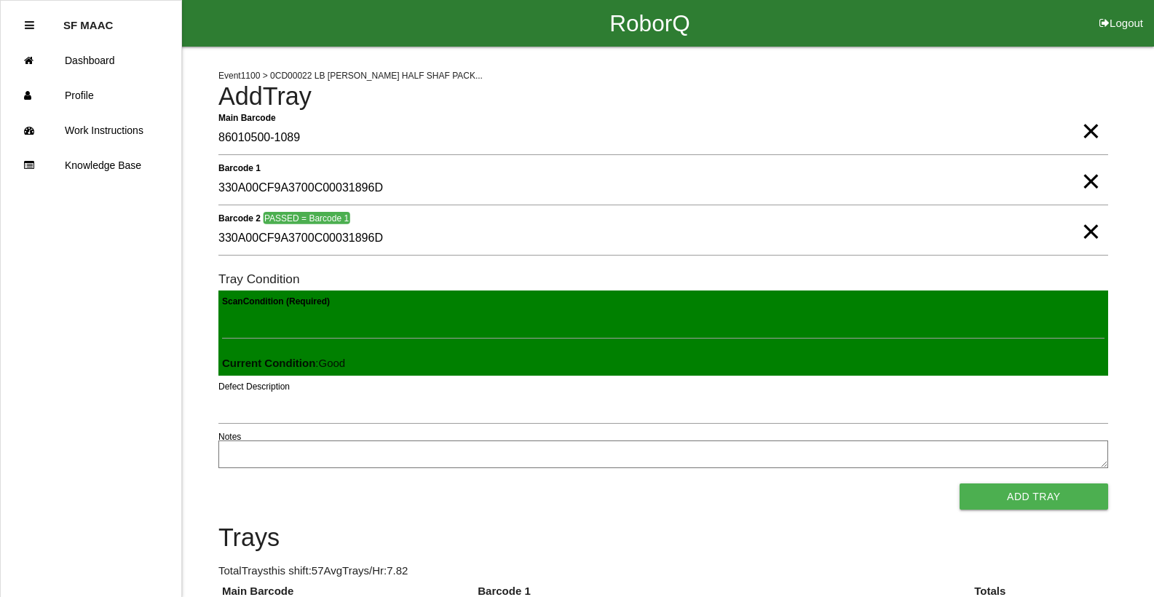
click at [960, 484] on button "Add Tray" at bounding box center [1034, 497] width 149 height 26
